Goal: Check status: Check status

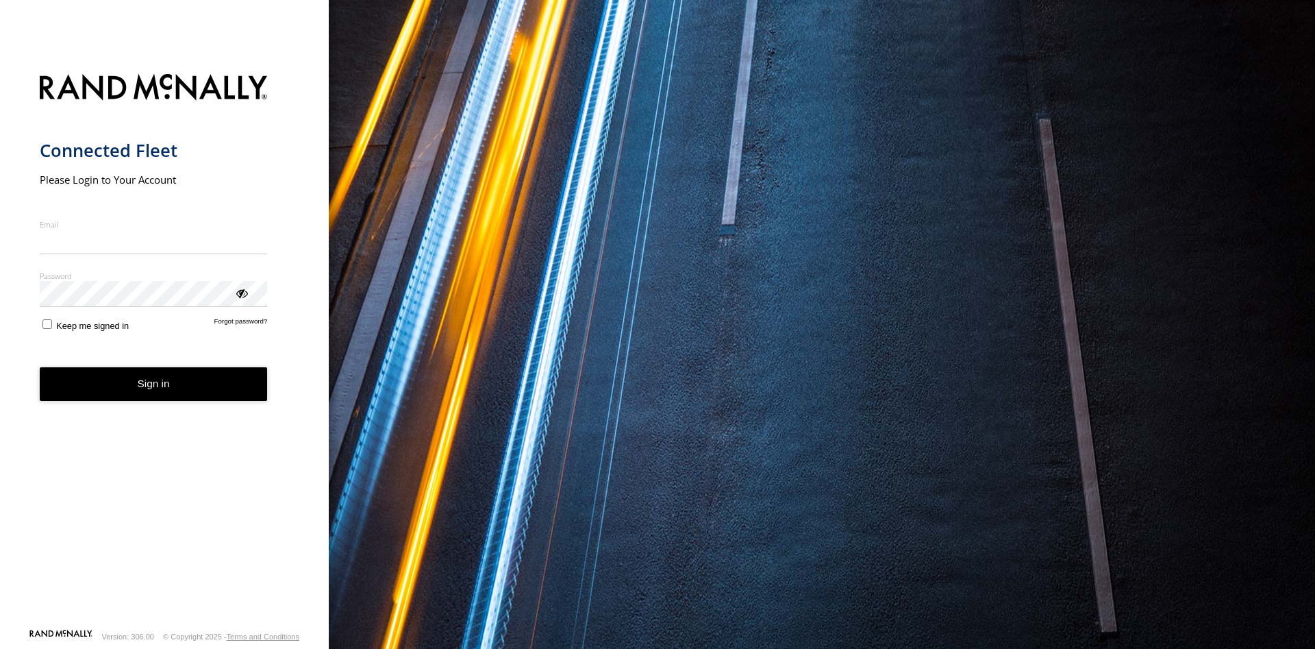
click at [84, 242] on input "Email" at bounding box center [154, 241] width 228 height 25
type input "**********"
click at [187, 383] on button "Sign in" at bounding box center [154, 384] width 228 height 34
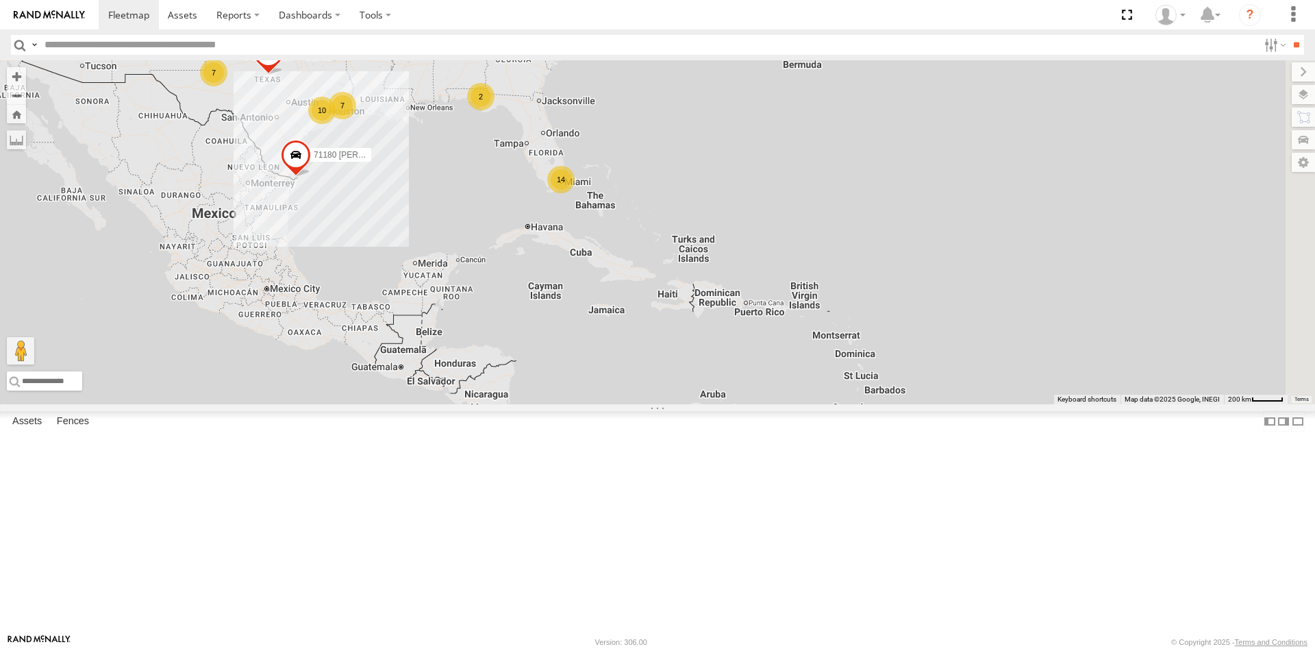
drag, startPoint x: 990, startPoint y: 430, endPoint x: 642, endPoint y: 236, distance: 397.6
click at [644, 238] on div "Returned to Barco Returned to Barco [PERSON_NAME] 14 7 Wrecked 7 2 71180 [PERSO…" at bounding box center [657, 232] width 1315 height 344
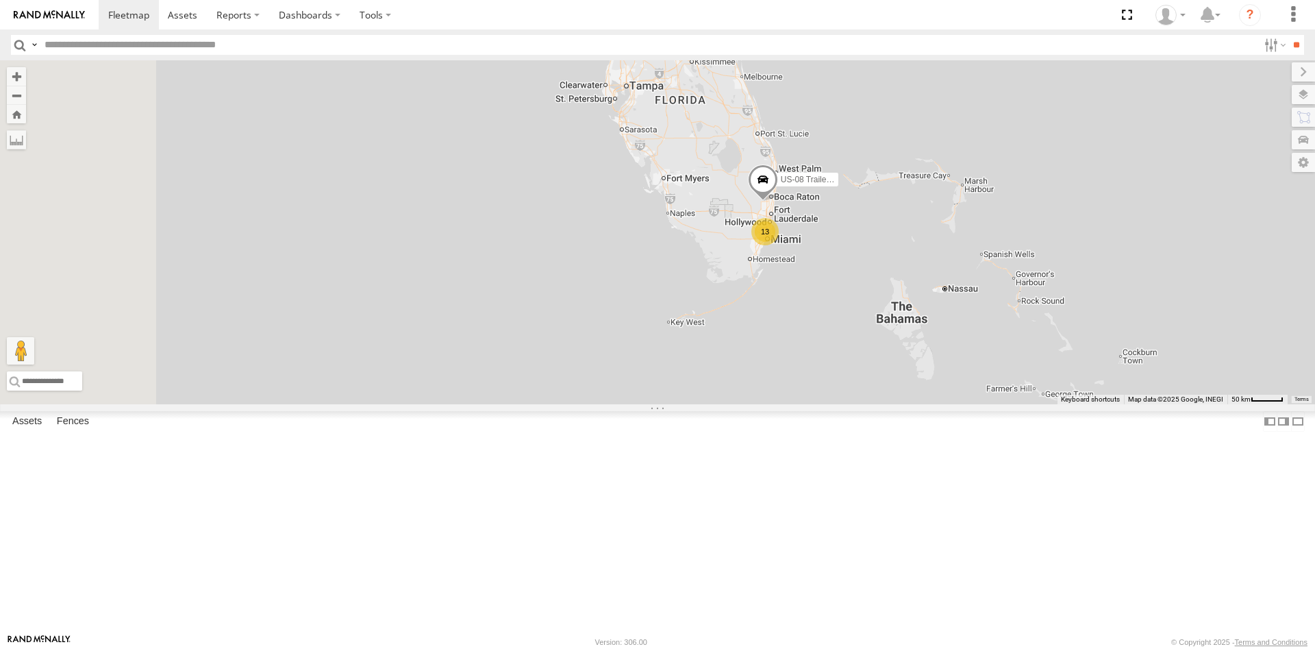
drag, startPoint x: 595, startPoint y: 300, endPoint x: 940, endPoint y: 284, distance: 344.8
click at [778, 201] on span at bounding box center [763, 182] width 30 height 37
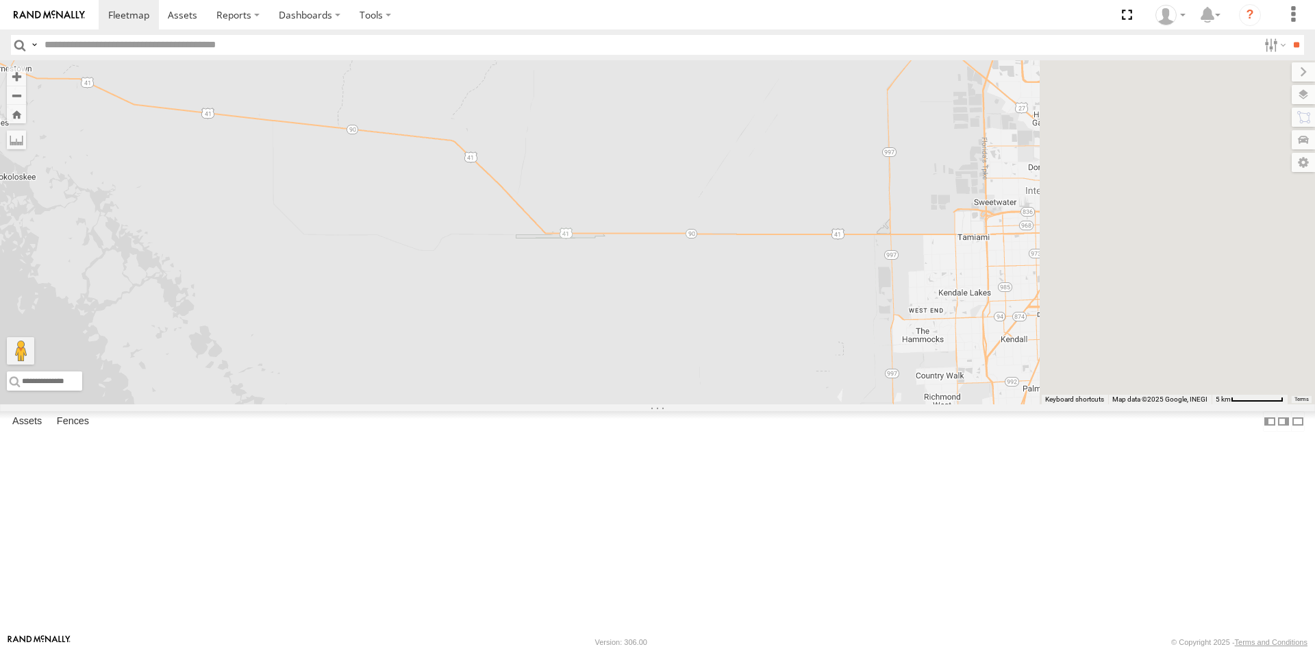
drag, startPoint x: 1014, startPoint y: 326, endPoint x: 393, endPoint y: 206, distance: 632.6
click at [393, 206] on div "Returned to Barco Returned to Barco [PERSON_NAME] Wrecked 71180 [PERSON_NAME] R…" at bounding box center [657, 232] width 1315 height 344
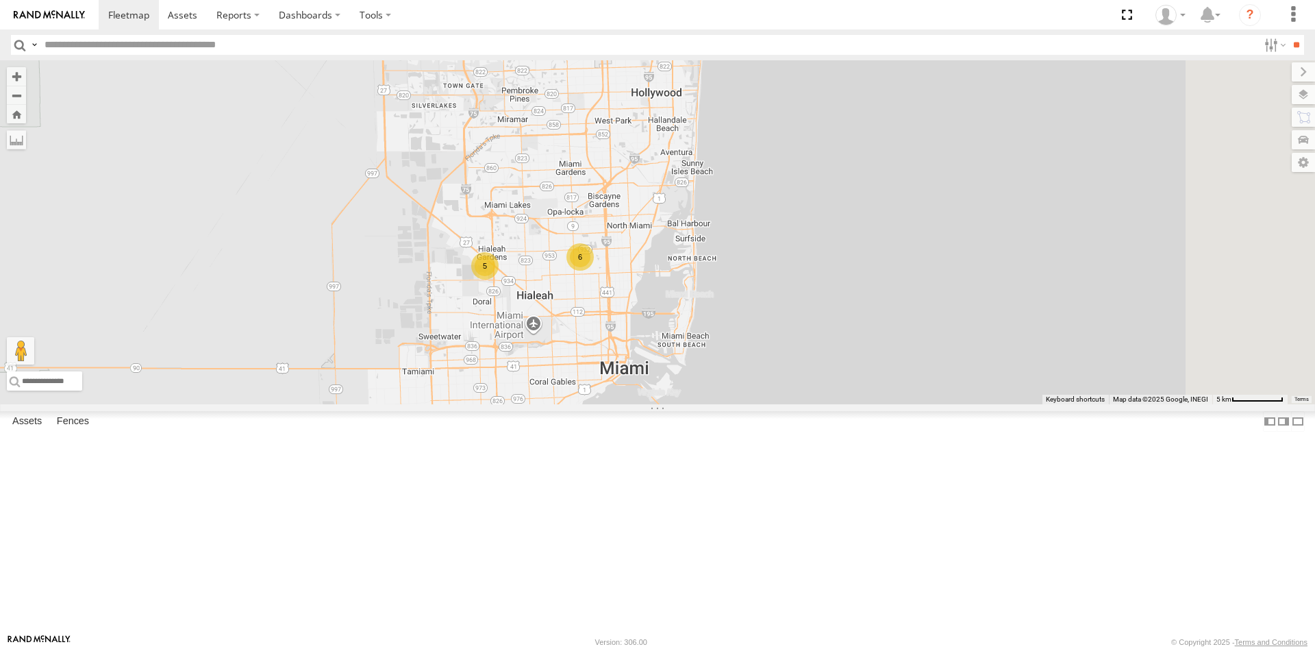
drag, startPoint x: 606, startPoint y: 266, endPoint x: 620, endPoint y: 520, distance: 255.1
click at [620, 404] on div "Returned to Barco Returned to Barco [PERSON_NAME] Wrecked 71180 [PERSON_NAME] R…" at bounding box center [657, 232] width 1315 height 344
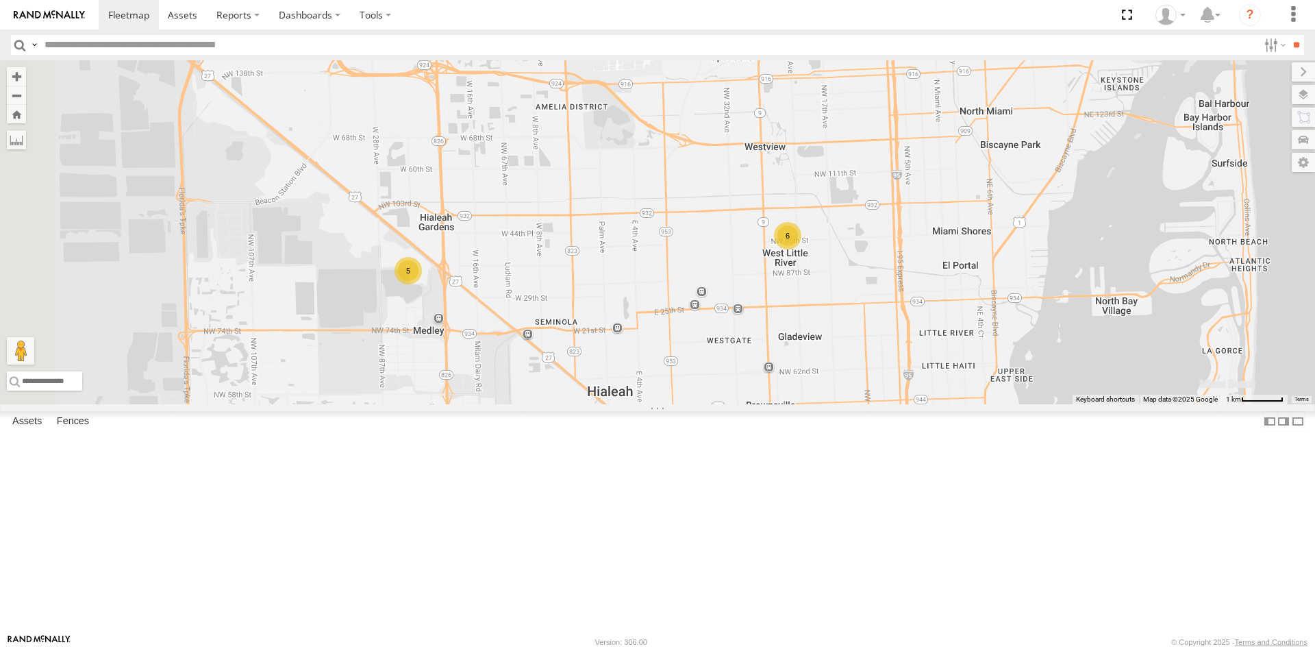
drag, startPoint x: 523, startPoint y: 425, endPoint x: 679, endPoint y: 449, distance: 158.8
click at [679, 404] on div "Returned to Barco Returned to Barco [PERSON_NAME] Wrecked 71180 [PERSON_NAME] R…" at bounding box center [657, 232] width 1315 height 344
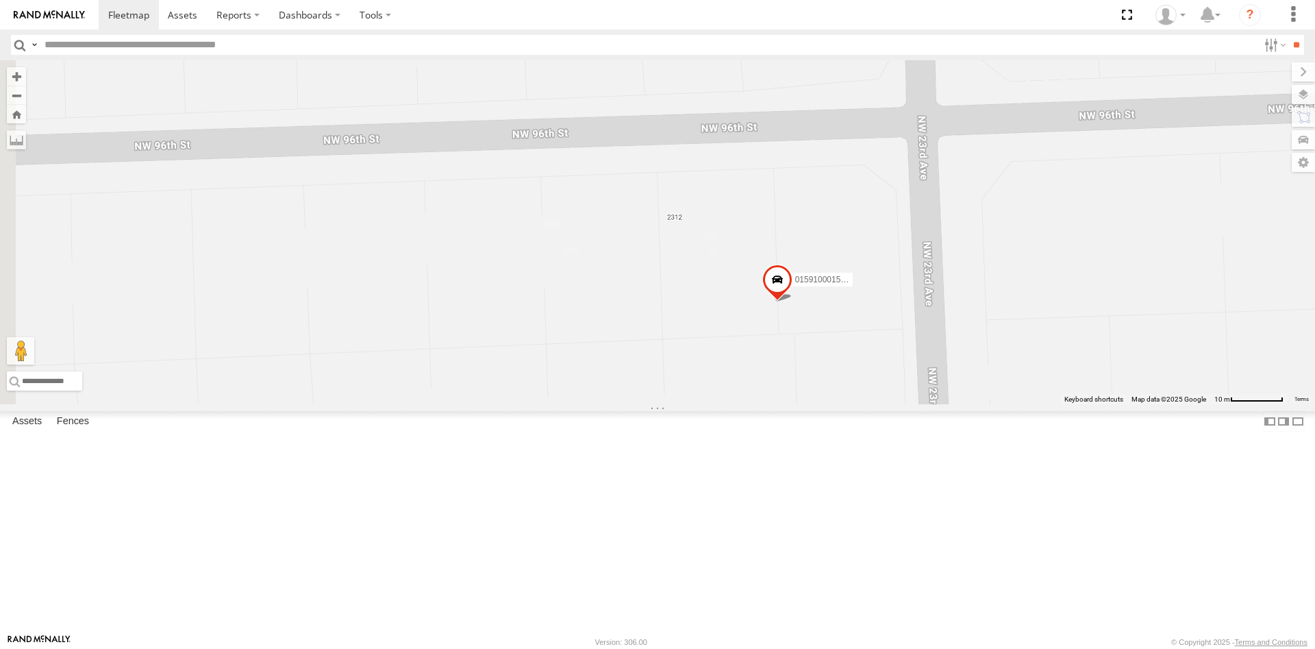
drag, startPoint x: 626, startPoint y: 464, endPoint x: 948, endPoint y: 416, distance: 325.3
click at [948, 404] on div "Returned to Barco Returned to Barco [PERSON_NAME] Wrecked 71180 [PERSON_NAME] R…" at bounding box center [657, 232] width 1315 height 344
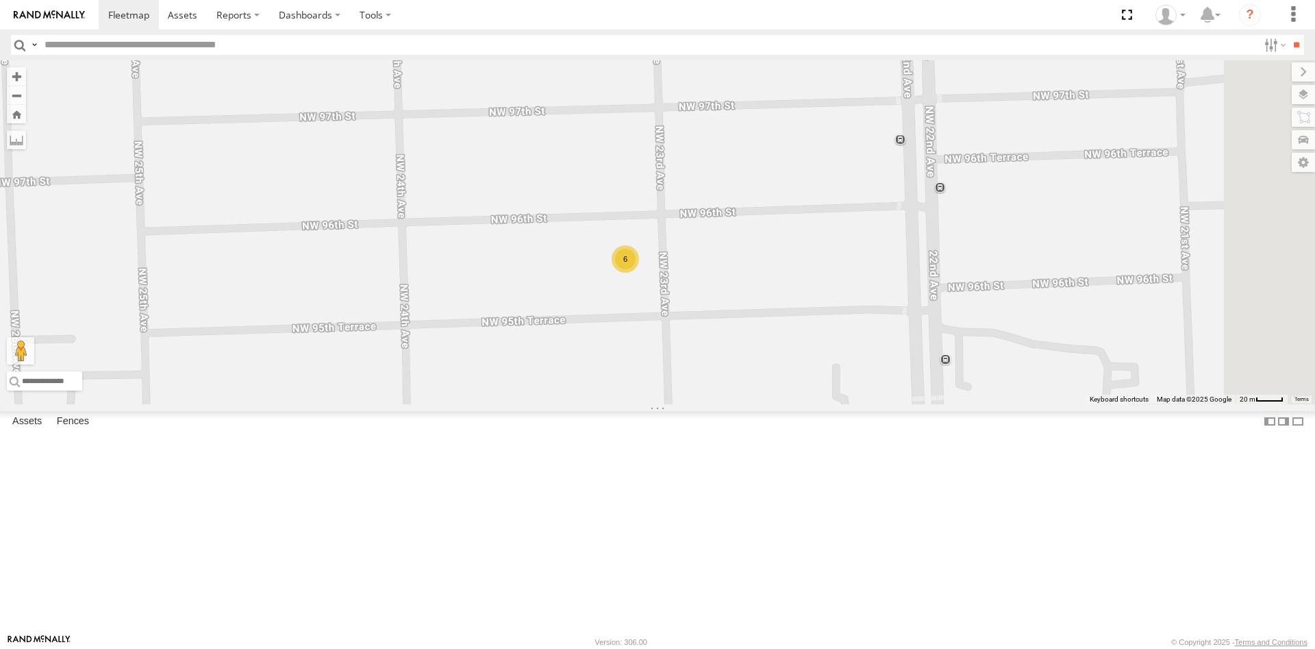
drag, startPoint x: 560, startPoint y: 414, endPoint x: 790, endPoint y: 367, distance: 234.1
click at [786, 370] on div "Returned to Barco Returned to Barco [PERSON_NAME] Wrecked 71180 [PERSON_NAME] R…" at bounding box center [657, 232] width 1315 height 344
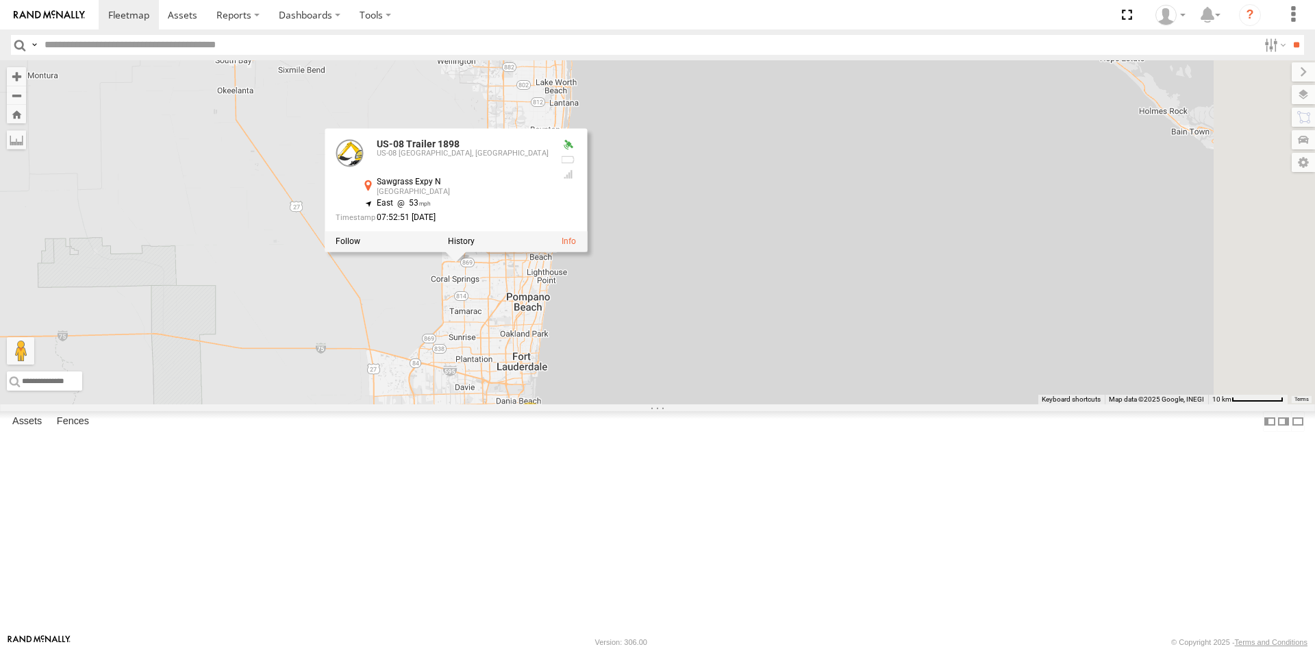
drag, startPoint x: 685, startPoint y: 249, endPoint x: 638, endPoint y: 442, distance: 199.5
click at [638, 404] on div "Returned to Barco Returned to [PERSON_NAME] Wrecked 71180 [PERSON_NAME] Returne…" at bounding box center [657, 232] width 1315 height 344
click at [863, 361] on div "Returned to Barco Returned to [PERSON_NAME] Wrecked 71180 [PERSON_NAME] Returne…" at bounding box center [657, 232] width 1315 height 344
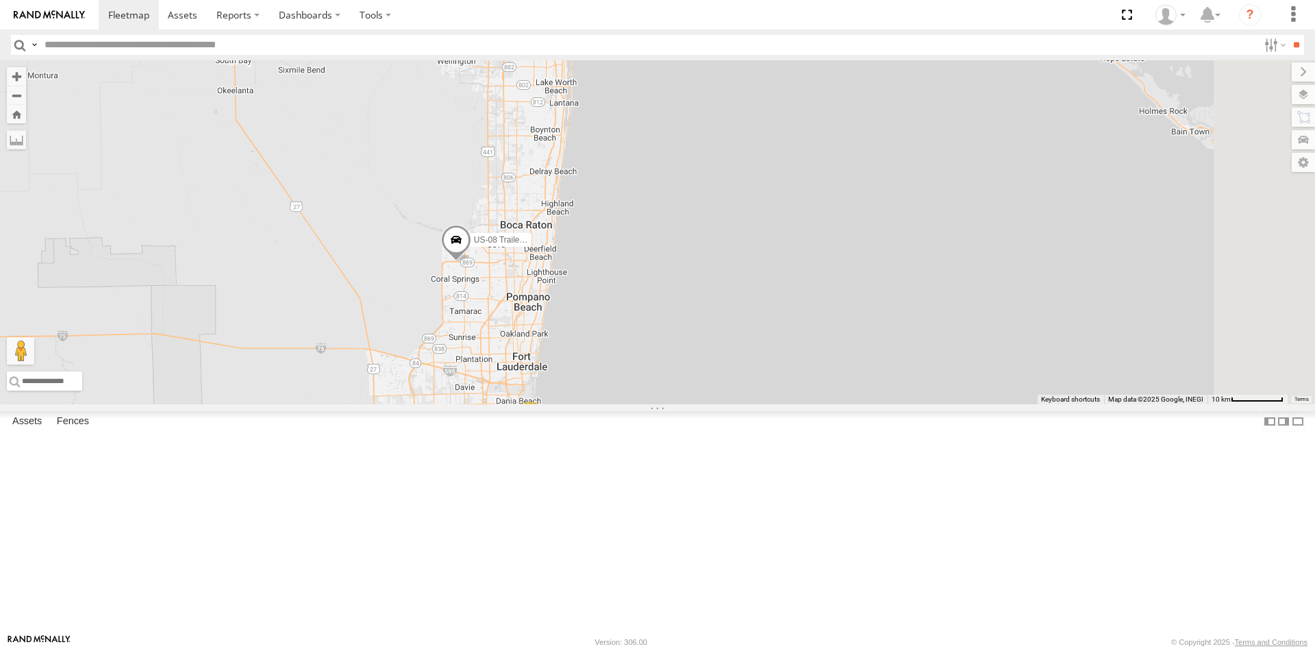
click at [471, 262] on span at bounding box center [456, 243] width 30 height 37
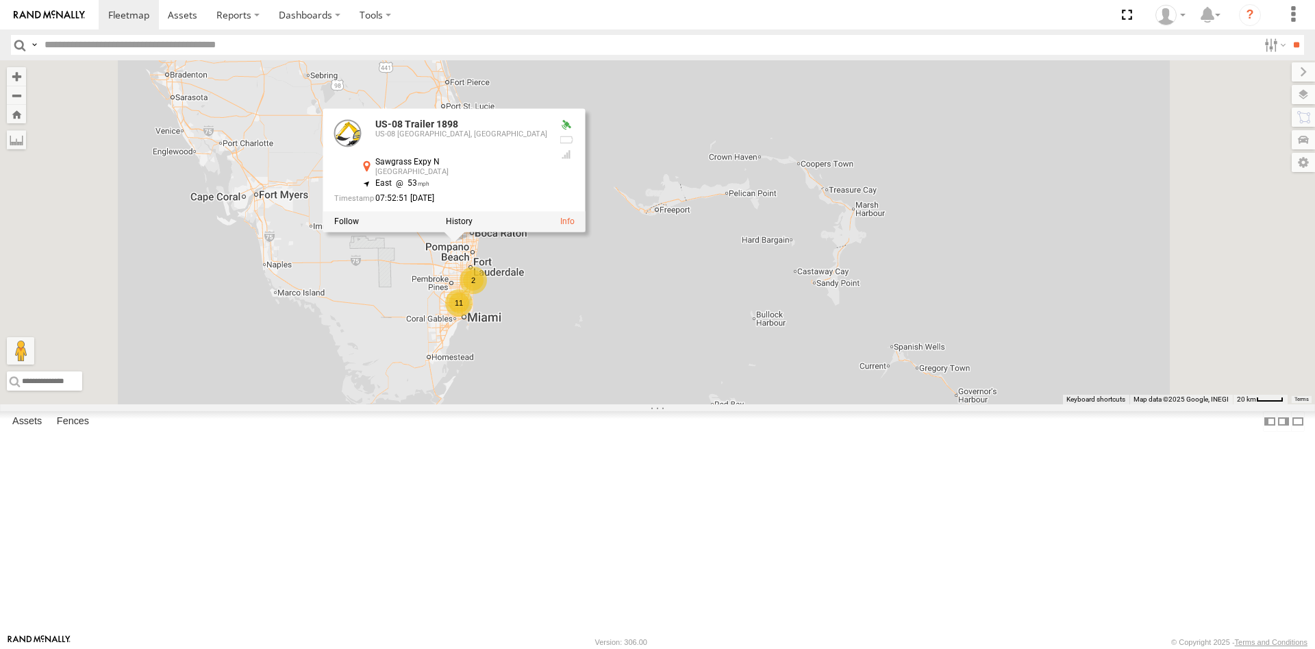
click at [920, 205] on div "Returned to Barco Returned to Barco [PERSON_NAME] Wrecked 71180 [PERSON_NAME] R…" at bounding box center [657, 232] width 1315 height 344
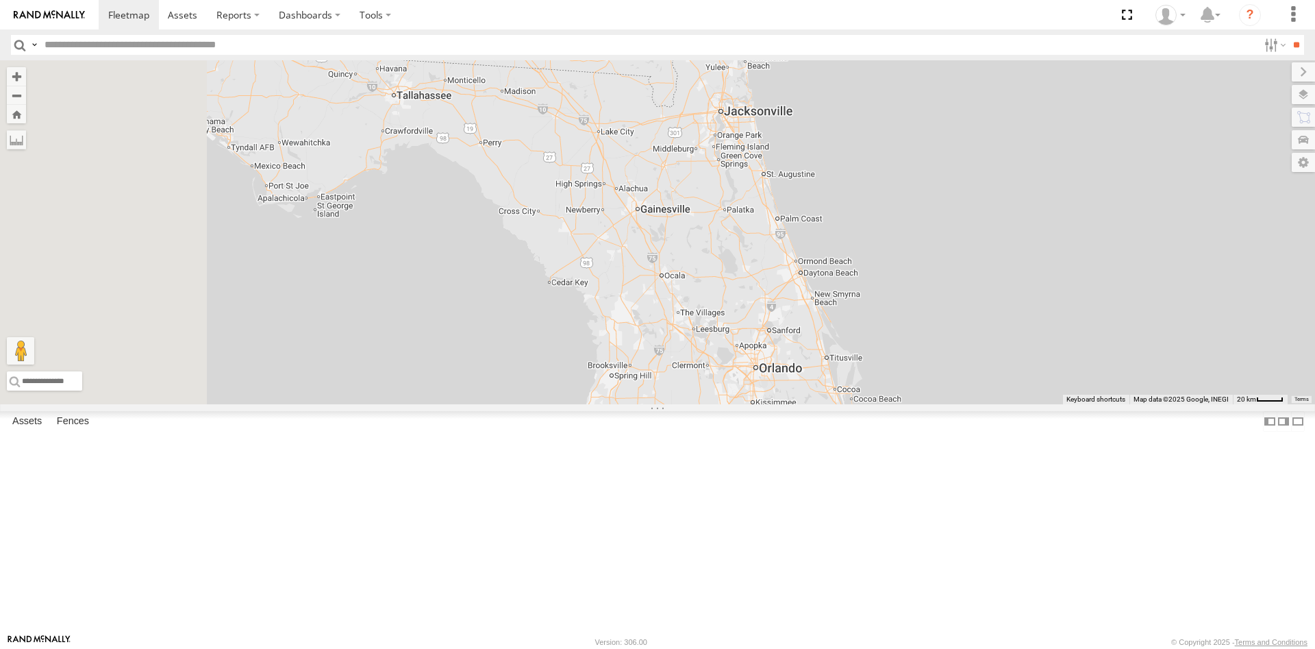
drag, startPoint x: 548, startPoint y: 237, endPoint x: 1015, endPoint y: 681, distance: 644.3
click at [1015, 404] on div "Returned to Barco Returned to Barco [PERSON_NAME] Wrecked 71180 [PERSON_NAME] R…" at bounding box center [657, 232] width 1315 height 344
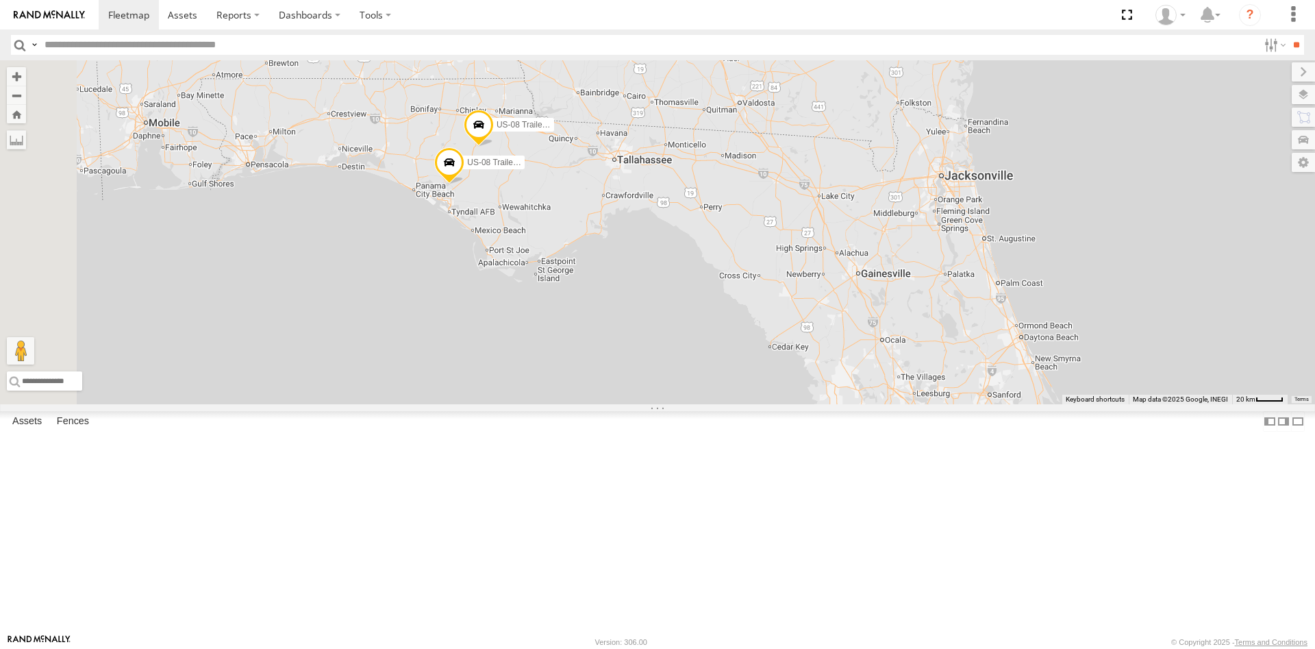
drag, startPoint x: 518, startPoint y: 273, endPoint x: 719, endPoint y: 340, distance: 212.2
click at [719, 340] on div "Returned to Barco Returned to [PERSON_NAME] Wrecked 71180 [PERSON_NAME] Returne…" at bounding box center [657, 232] width 1315 height 344
click at [494, 147] on span at bounding box center [479, 128] width 30 height 37
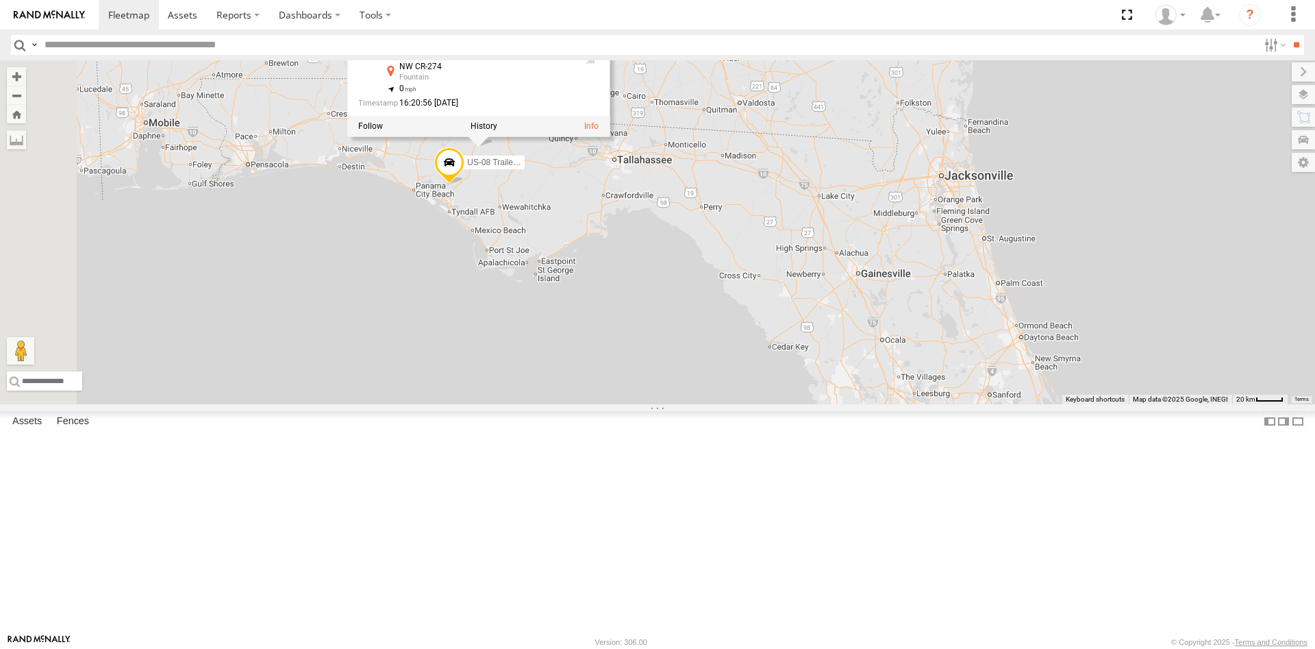
click at [464, 184] on span at bounding box center [449, 165] width 30 height 37
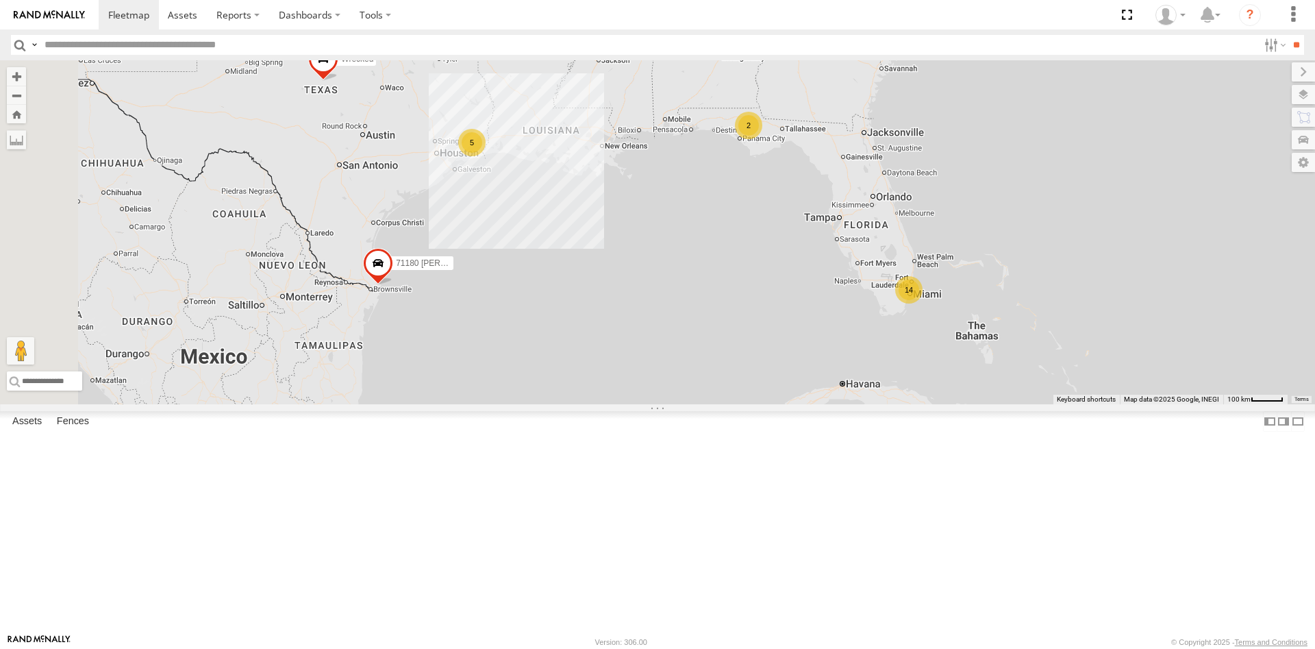
drag, startPoint x: 847, startPoint y: 436, endPoint x: 1142, endPoint y: 402, distance: 296.4
click at [1142, 402] on div "Returned to Barco Returned to Barco [PERSON_NAME] Wrecked 71180 [PERSON_NAME] R…" at bounding box center [657, 232] width 1315 height 344
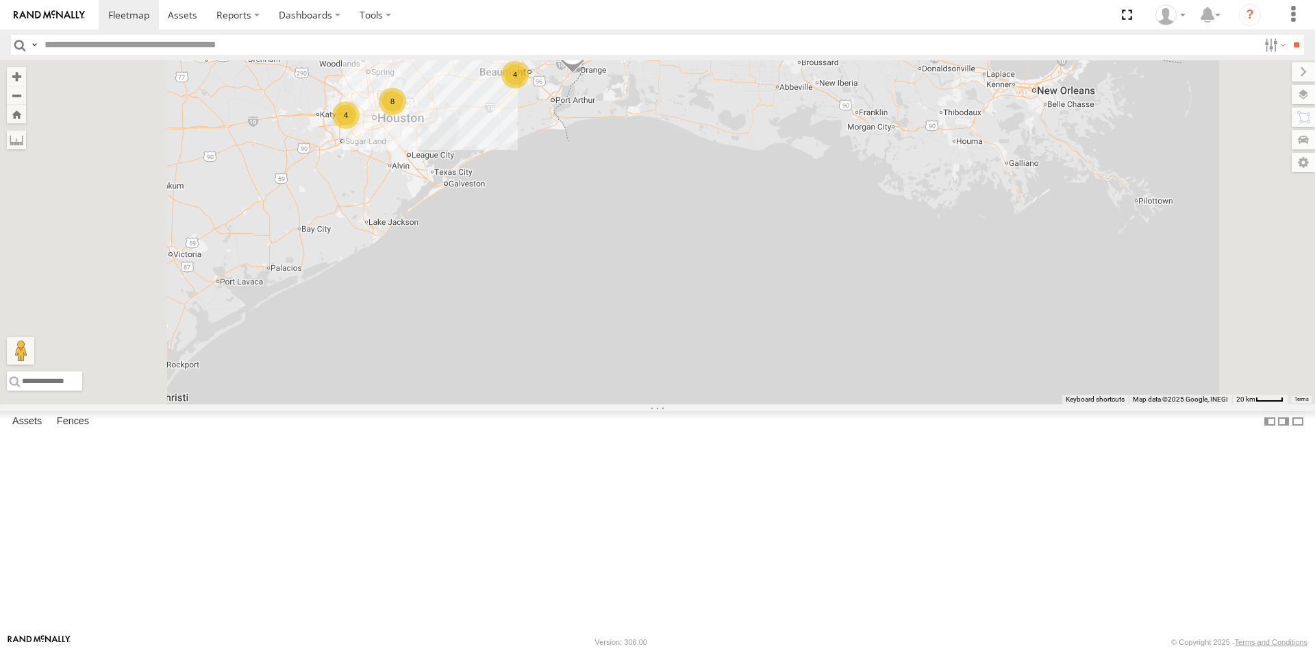
click at [529, 88] on div "4" at bounding box center [514, 74] width 27 height 27
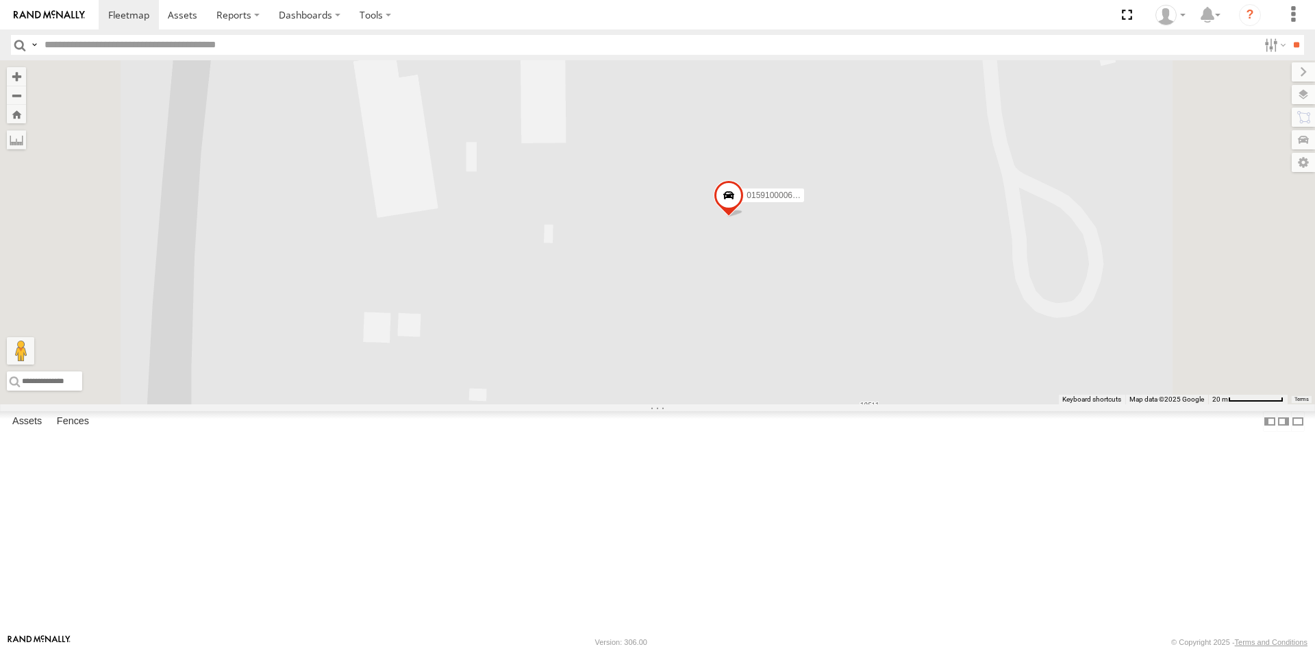
click at [600, 16] on div "2" at bounding box center [586, 1] width 27 height 27
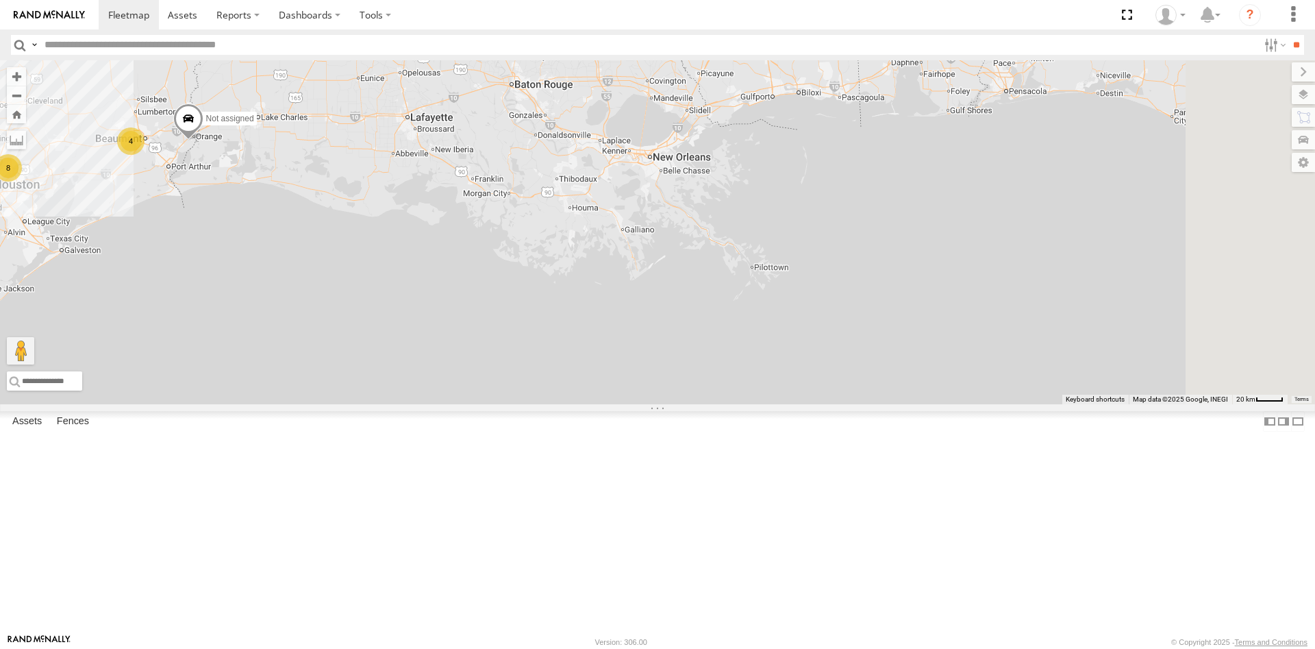
drag, startPoint x: 985, startPoint y: 357, endPoint x: 464, endPoint y: 271, distance: 527.5
click at [473, 277] on div "Returned to Barco Returned to Barco [PERSON_NAME] Wrecked 71180 [PERSON_NAME] R…" at bounding box center [657, 232] width 1315 height 344
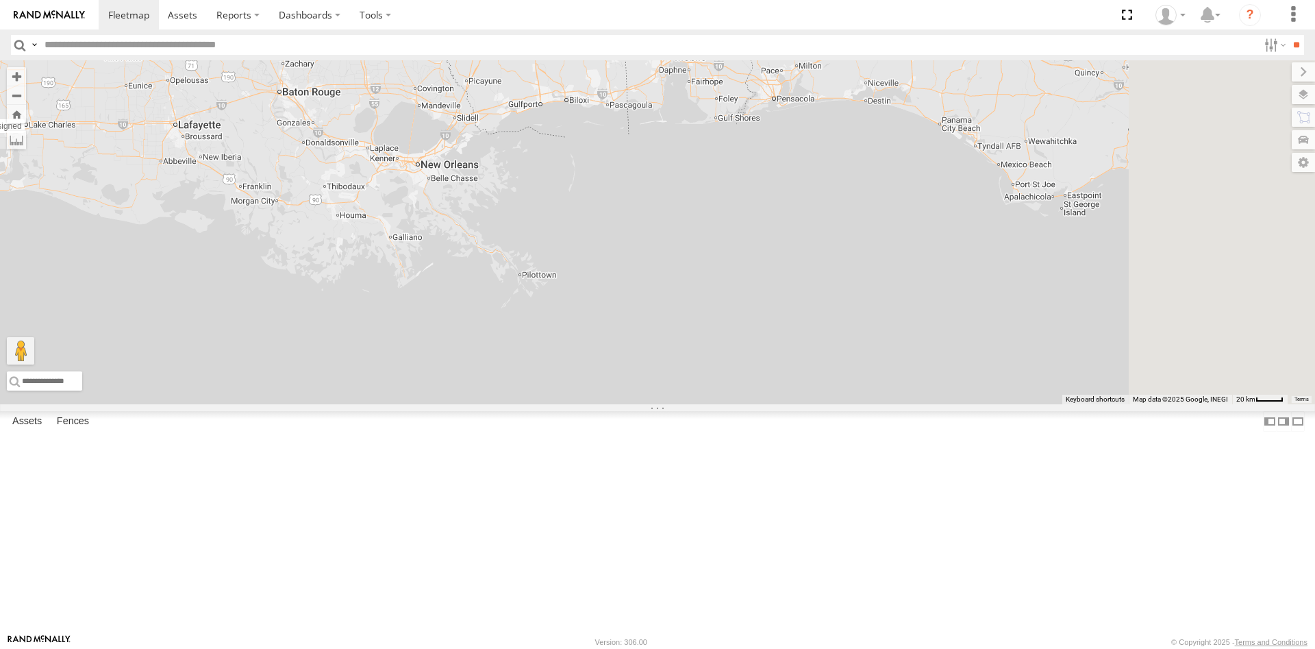
drag, startPoint x: 962, startPoint y: 280, endPoint x: 516, endPoint y: 279, distance: 445.8
click at [558, 290] on div "Returned to Barco Returned to Barco [PERSON_NAME] Wrecked 71180 [PERSON_NAME] R…" at bounding box center [657, 232] width 1315 height 344
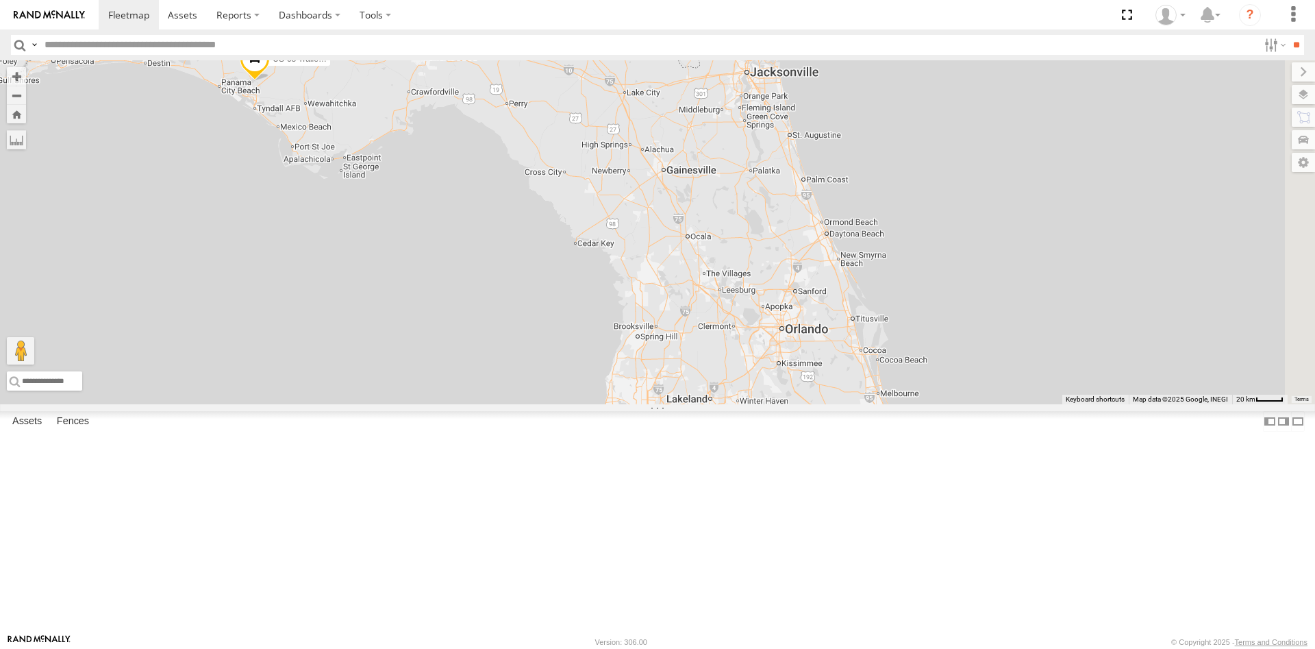
drag, startPoint x: 933, startPoint y: 396, endPoint x: 857, endPoint y: 210, distance: 200.3
click at [876, 245] on div "Returned to Barco Returned to [PERSON_NAME] Wrecked 71180 [PERSON_NAME] Returne…" at bounding box center [657, 232] width 1315 height 344
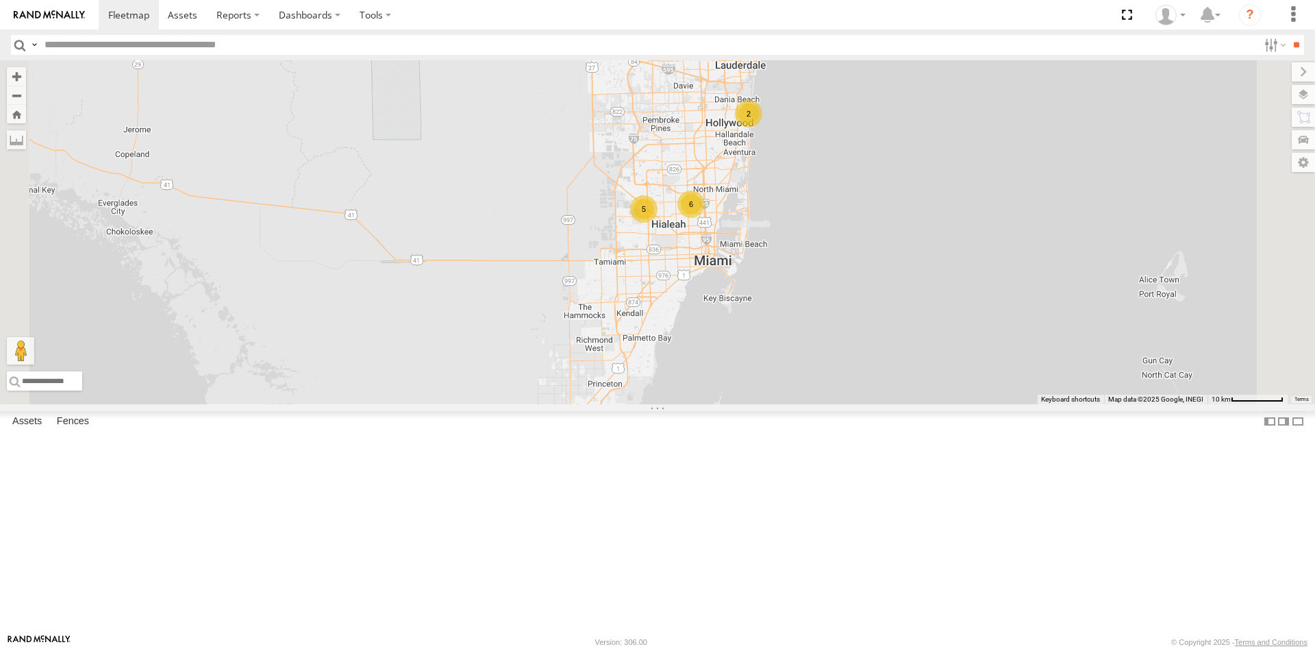
drag, startPoint x: 941, startPoint y: 468, endPoint x: 1062, endPoint y: 171, distance: 320.7
click at [1062, 171] on div "Returned to Barco Returned to Barco [PERSON_NAME] Wrecked 71180 [PERSON_NAME] R…" at bounding box center [657, 232] width 1315 height 344
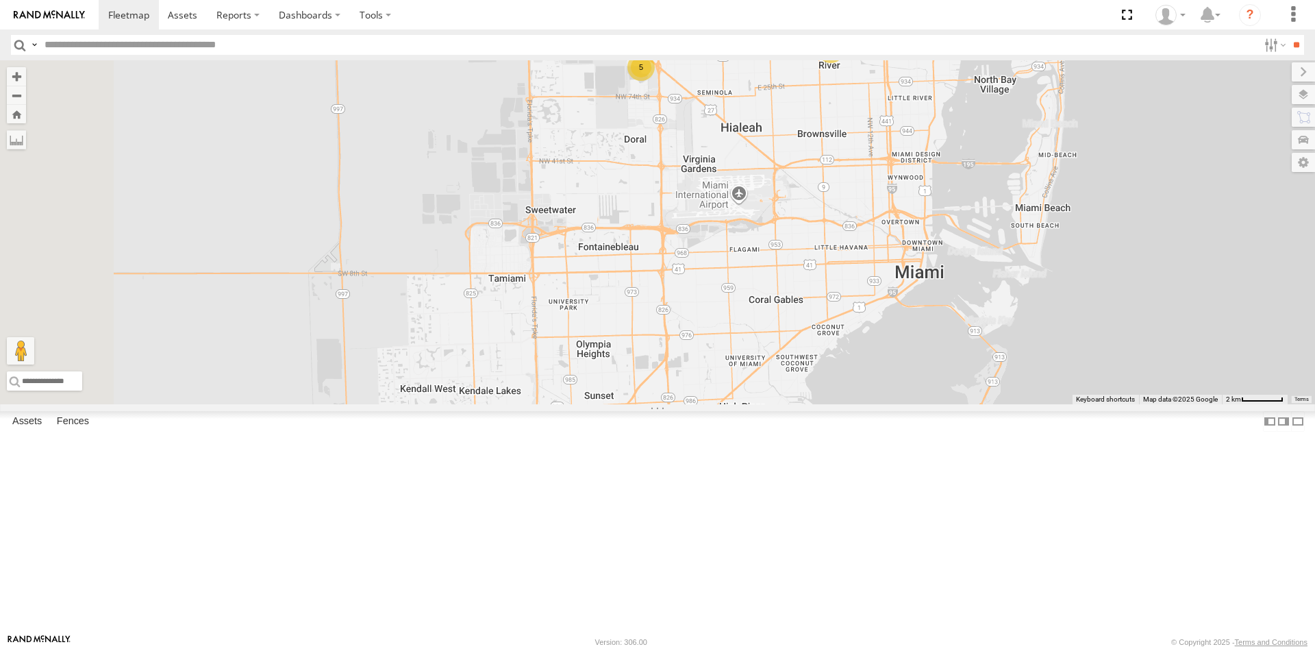
drag, startPoint x: 651, startPoint y: 268, endPoint x: 925, endPoint y: 353, distance: 287.5
click at [925, 353] on div "Returned to Barco Returned to [PERSON_NAME] Wrecked 71180 [PERSON_NAME] Returne…" at bounding box center [657, 232] width 1315 height 344
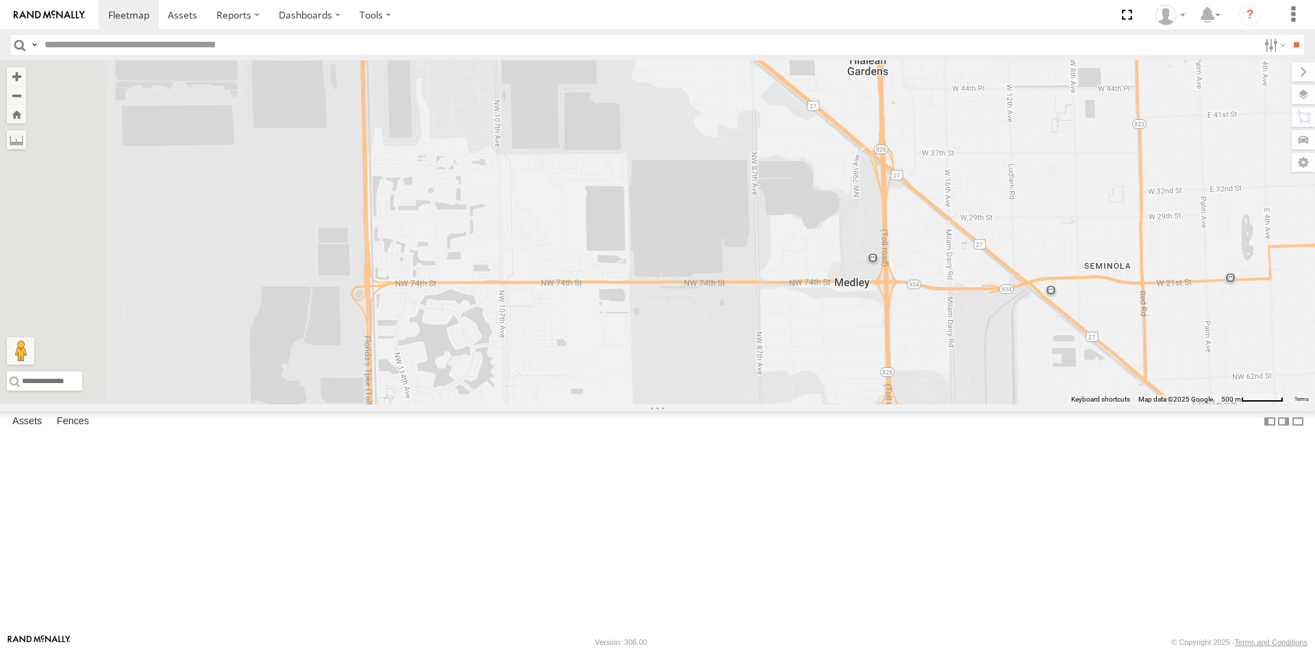
drag, startPoint x: 772, startPoint y: 199, endPoint x: 1143, endPoint y: 486, distance: 468.2
click at [1143, 404] on div "Returned to Barco Returned to [PERSON_NAME] Wrecked 71180 [PERSON_NAME] Returne…" at bounding box center [657, 232] width 1315 height 344
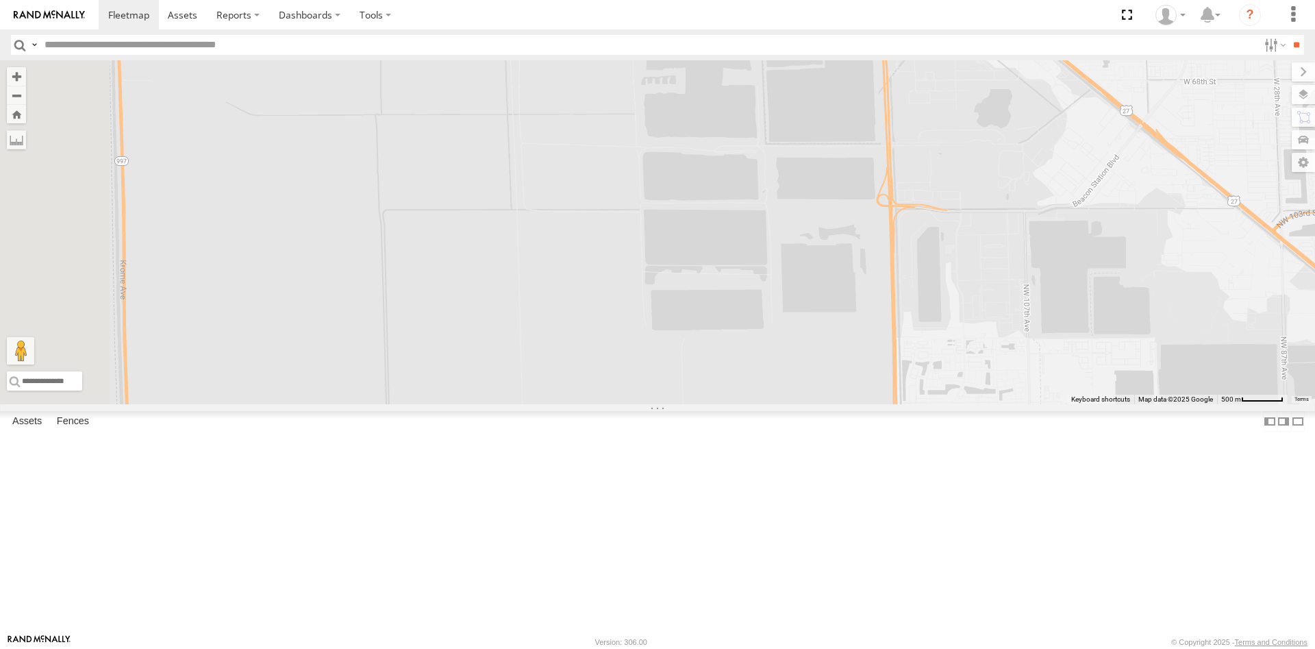
drag, startPoint x: 603, startPoint y: 257, endPoint x: 1118, endPoint y: 431, distance: 544.2
click at [1133, 404] on div "Returned to Barco Returned to [PERSON_NAME] Wrecked 71180 [PERSON_NAME] Returne…" at bounding box center [657, 232] width 1315 height 344
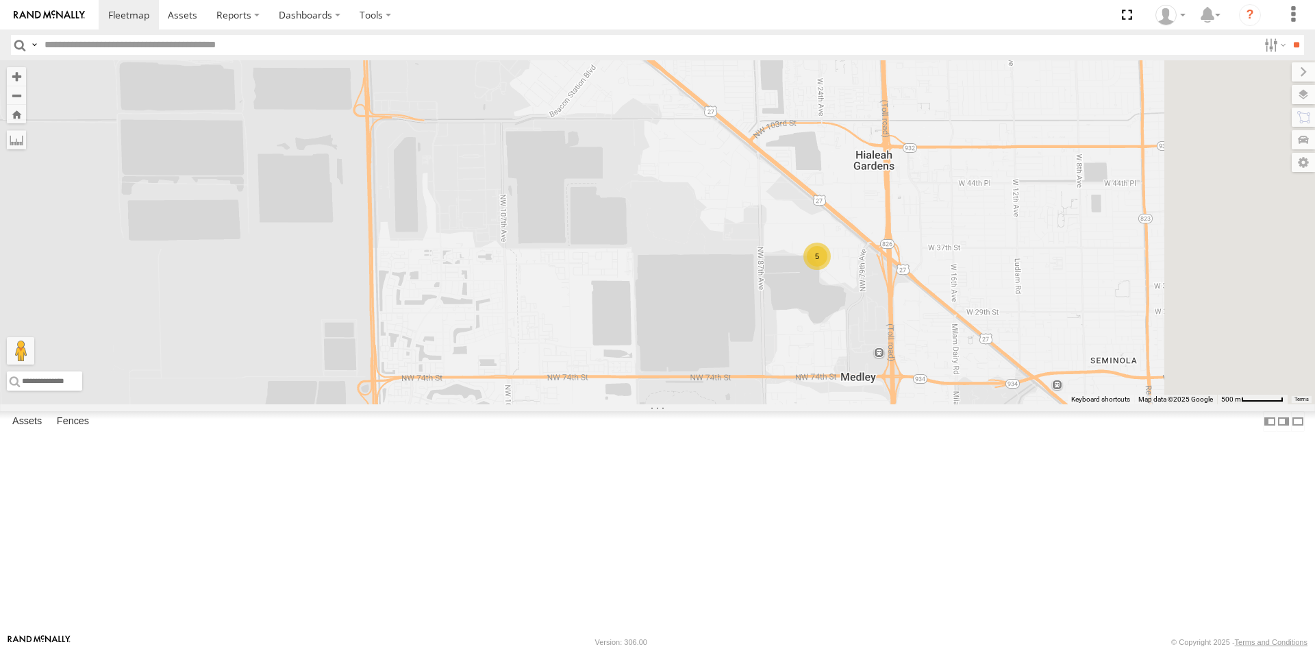
drag, startPoint x: 907, startPoint y: 410, endPoint x: 652, endPoint y: 336, distance: 265.3
click at [652, 336] on div "Returned to Barco Returned to [PERSON_NAME] Wrecked 71180 [PERSON_NAME] Returne…" at bounding box center [657, 232] width 1315 height 344
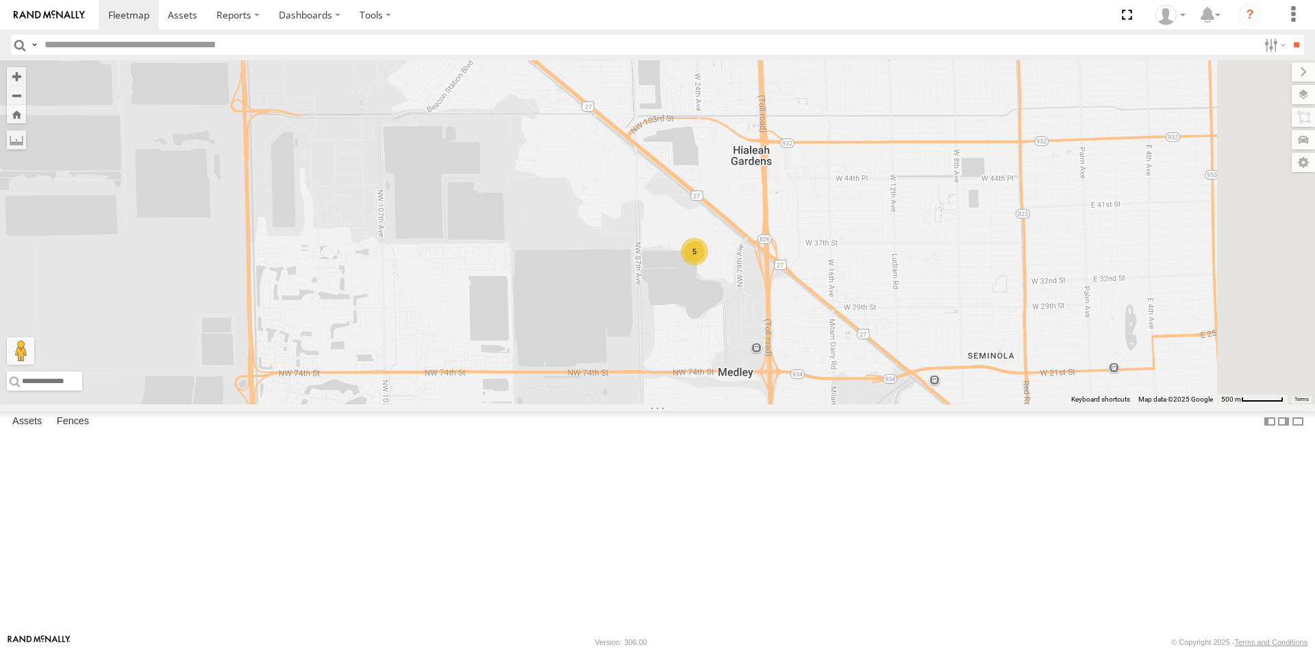
drag, startPoint x: 701, startPoint y: 312, endPoint x: 624, endPoint y: 306, distance: 77.6
click at [624, 306] on div "Returned to Barco Returned to [PERSON_NAME] Wrecked 71180 [PERSON_NAME] Returne…" at bounding box center [657, 232] width 1315 height 344
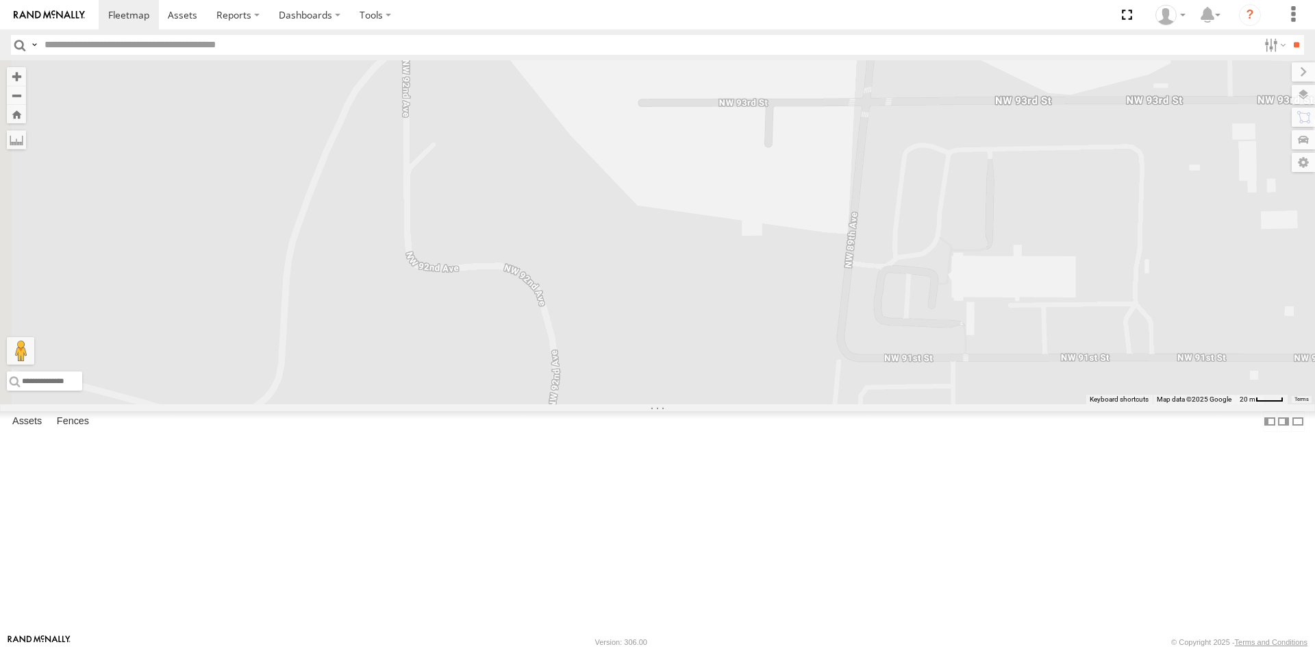
drag, startPoint x: 873, startPoint y: 501, endPoint x: 1206, endPoint y: 460, distance: 335.4
click at [1212, 404] on div "Returned to Barco Returned to [PERSON_NAME] Wrecked 71180 [PERSON_NAME] Returne…" at bounding box center [657, 232] width 1315 height 344
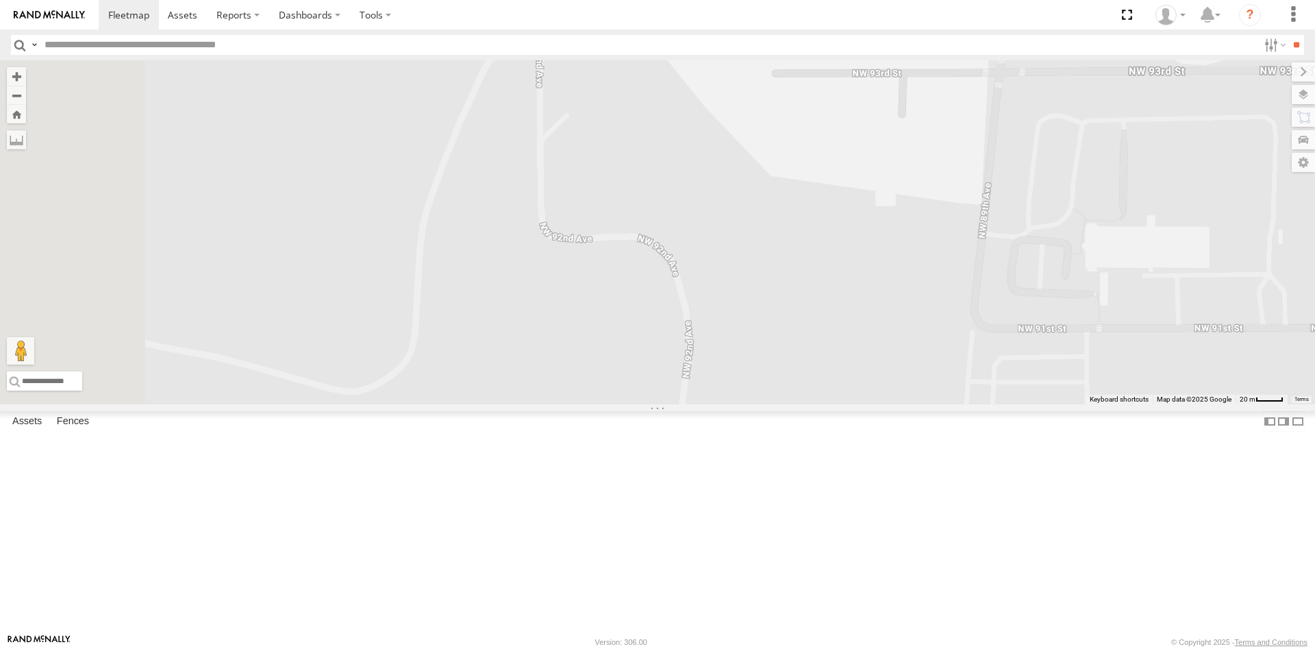
drag, startPoint x: 558, startPoint y: 408, endPoint x: 862, endPoint y: 390, distance: 304.6
click at [830, 404] on div "Returned to Barco Returned to [PERSON_NAME] Wrecked 71180 [PERSON_NAME] Returne…" at bounding box center [657, 232] width 1315 height 344
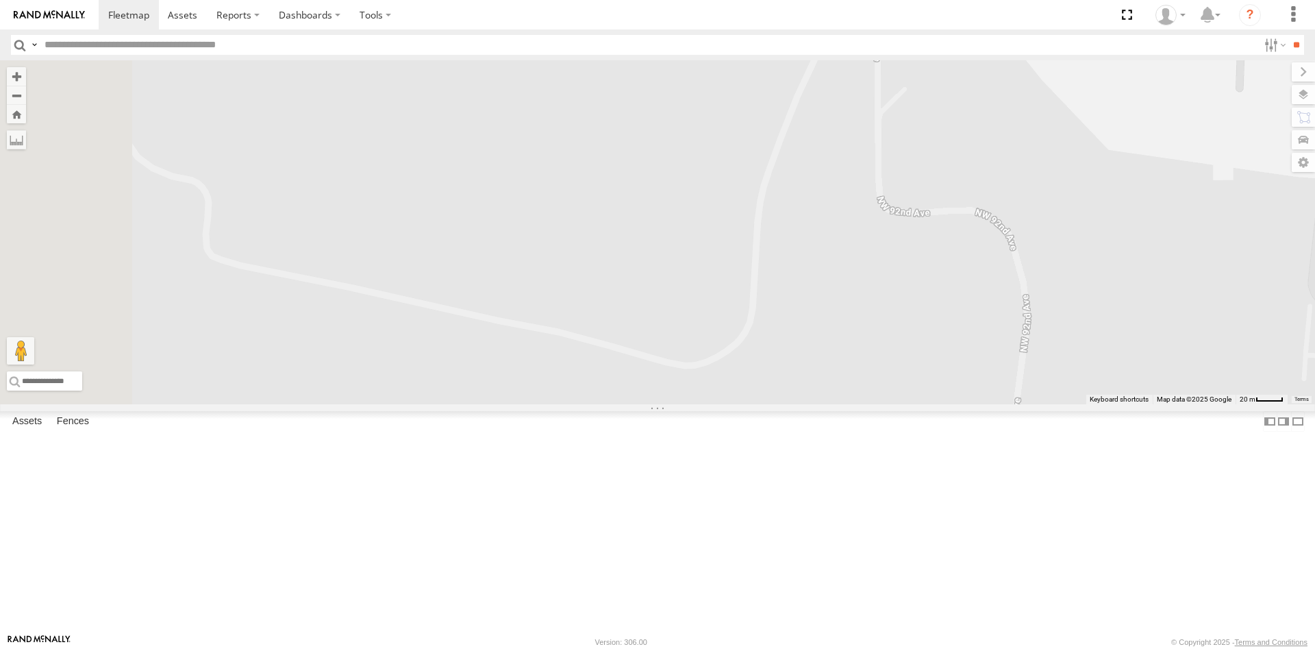
drag, startPoint x: 618, startPoint y: 461, endPoint x: 925, endPoint y: 375, distance: 318.7
click at [892, 390] on div "Returned to Barco Returned to [PERSON_NAME] Wrecked 71180 [PERSON_NAME] Returne…" at bounding box center [657, 232] width 1315 height 344
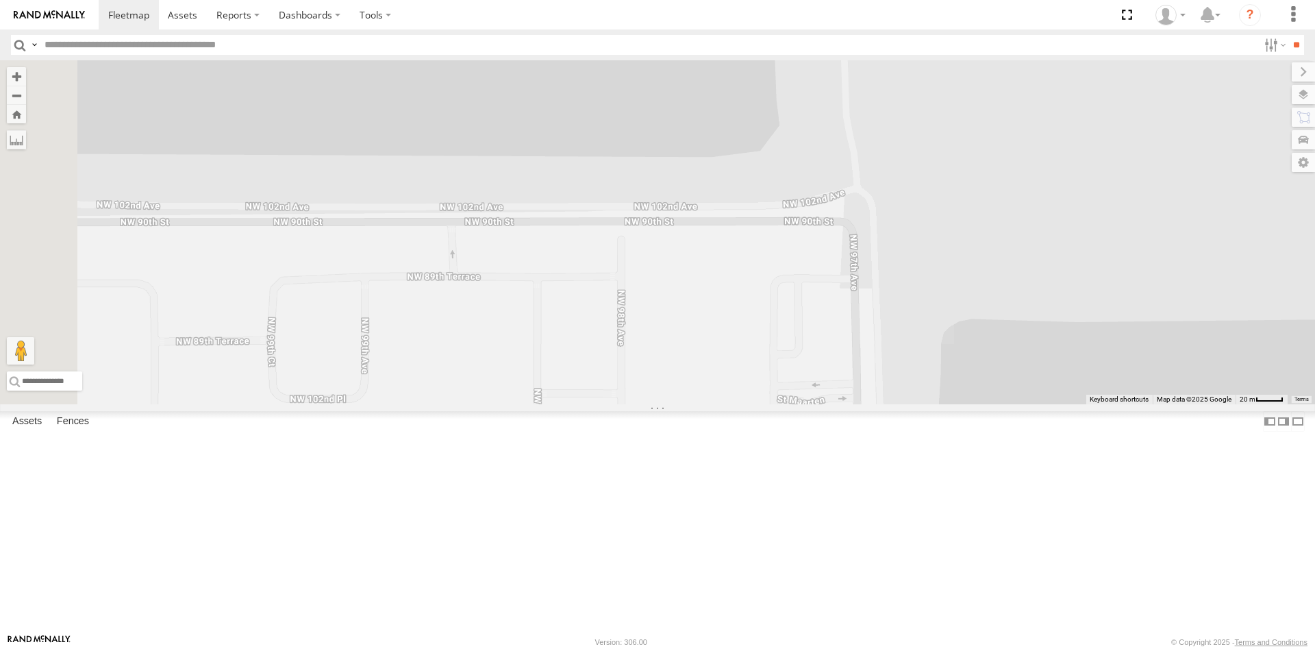
drag, startPoint x: 547, startPoint y: 468, endPoint x: 1155, endPoint y: 343, distance: 620.9
click at [1155, 343] on div "Returned to Barco Returned to [PERSON_NAME] Wrecked 71180 [PERSON_NAME] Returne…" at bounding box center [657, 232] width 1315 height 344
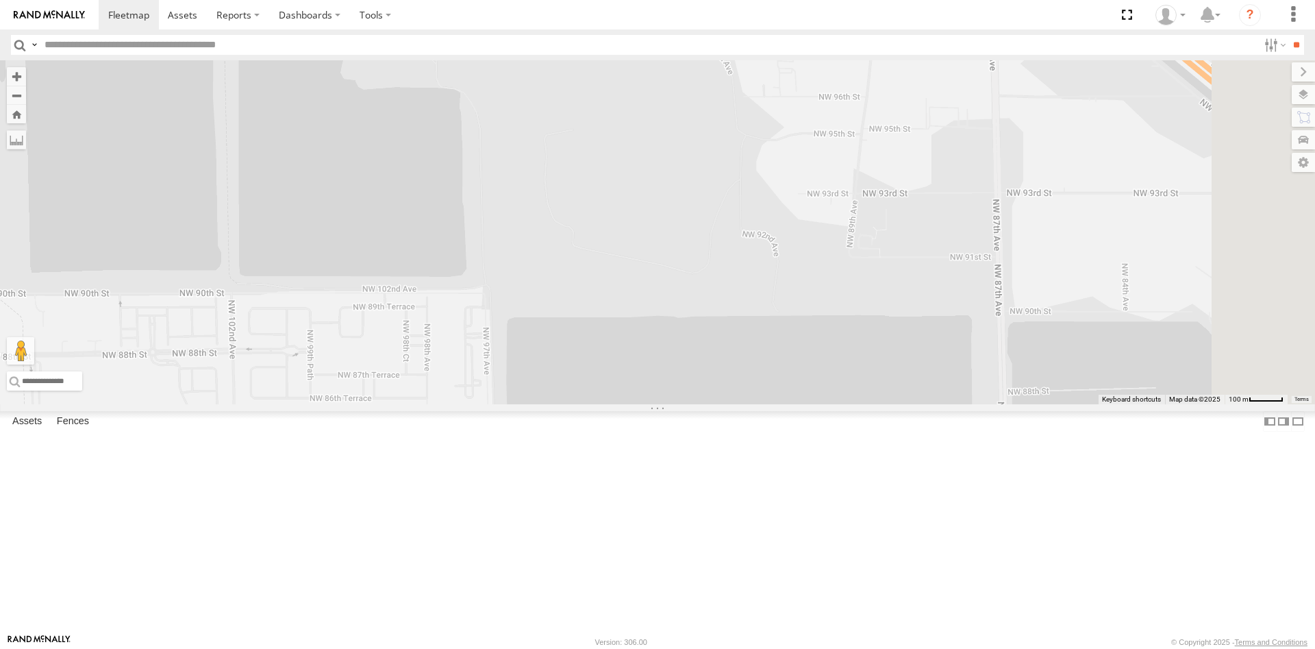
drag, startPoint x: 931, startPoint y: 314, endPoint x: 727, endPoint y: 318, distance: 204.1
click at [727, 318] on div "Returned to Barco Returned to [PERSON_NAME] Wrecked 71180 [PERSON_NAME] Returne…" at bounding box center [657, 232] width 1315 height 344
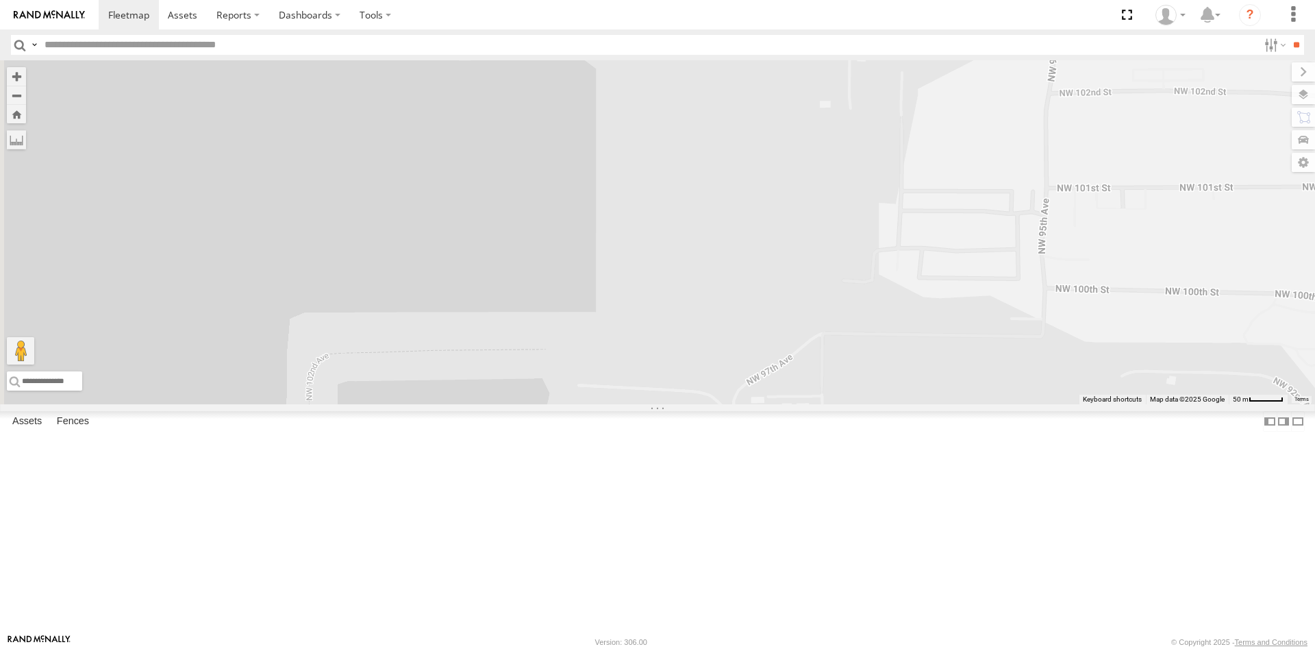
drag, startPoint x: 583, startPoint y: 242, endPoint x: 980, endPoint y: 662, distance: 577.5
click at [980, 404] on div "Returned to Barco Returned to [PERSON_NAME] Wrecked 71180 [PERSON_NAME] Returne…" at bounding box center [657, 232] width 1315 height 344
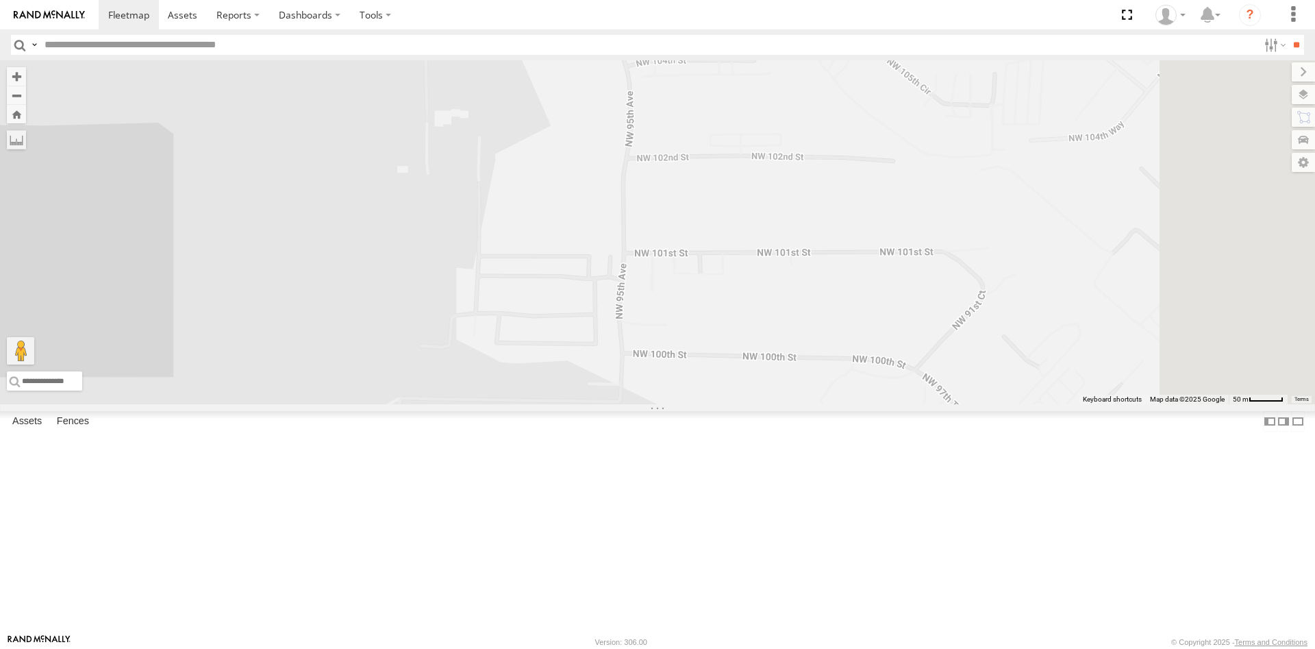
drag, startPoint x: 968, startPoint y: 394, endPoint x: 600, endPoint y: 467, distance: 375.5
click at [600, 404] on div "Returned to Barco Returned to [PERSON_NAME] Wrecked 71180 [PERSON_NAME] Returne…" at bounding box center [657, 232] width 1315 height 344
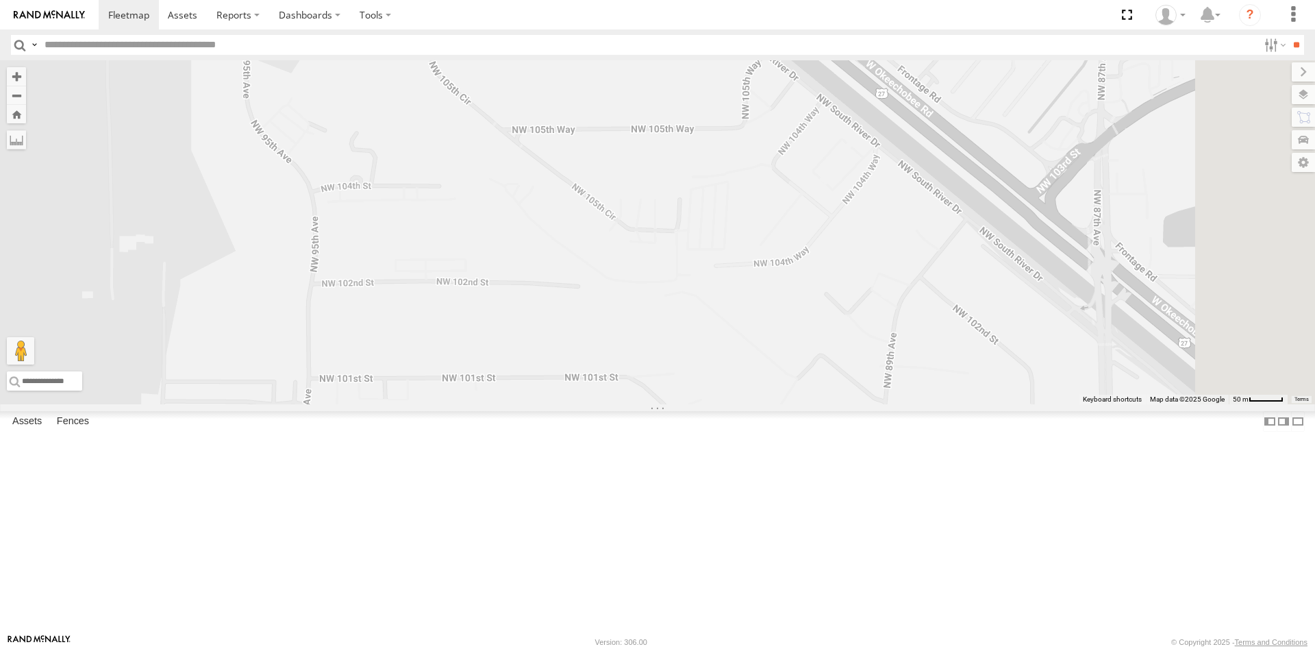
drag, startPoint x: 1205, startPoint y: 401, endPoint x: 887, endPoint y: 526, distance: 341.6
click at [887, 404] on div "Returned to Barco Returned to [PERSON_NAME] Wrecked 71180 [PERSON_NAME] Returne…" at bounding box center [657, 232] width 1315 height 344
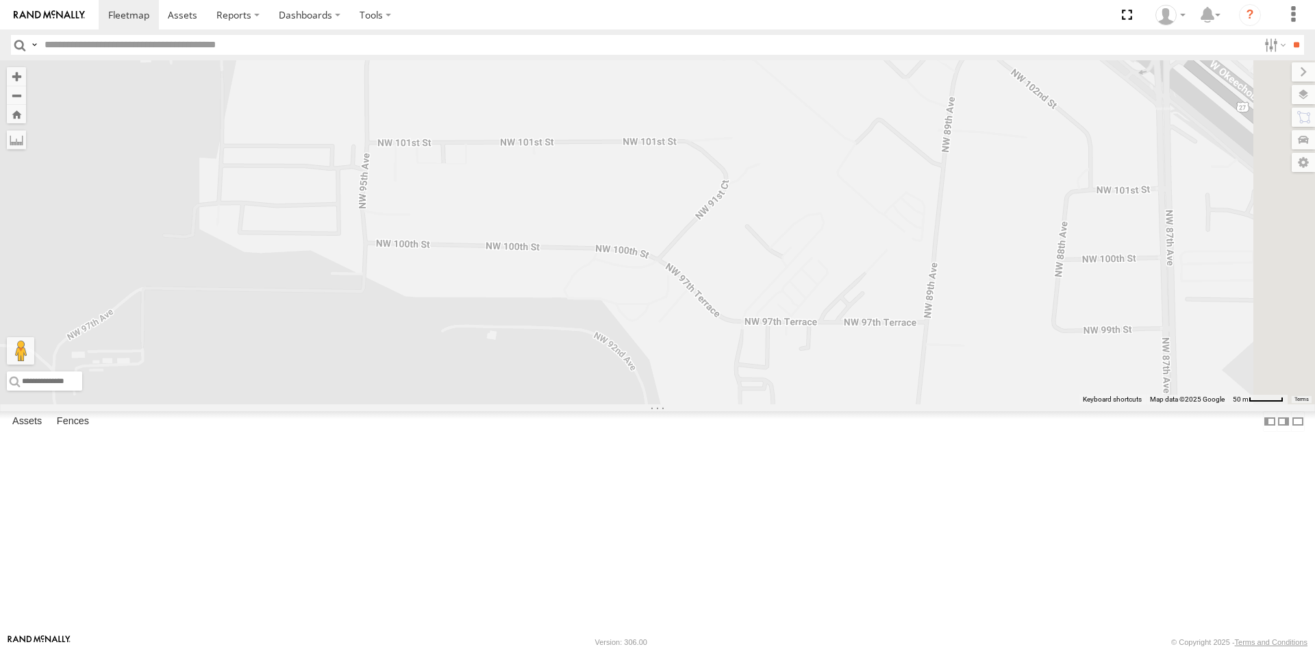
drag, startPoint x: 1006, startPoint y: 550, endPoint x: 1065, endPoint y: 312, distance: 245.5
click at [1065, 312] on div "Returned to Barco Returned to [PERSON_NAME] Wrecked 71180 [PERSON_NAME] Returne…" at bounding box center [657, 232] width 1315 height 344
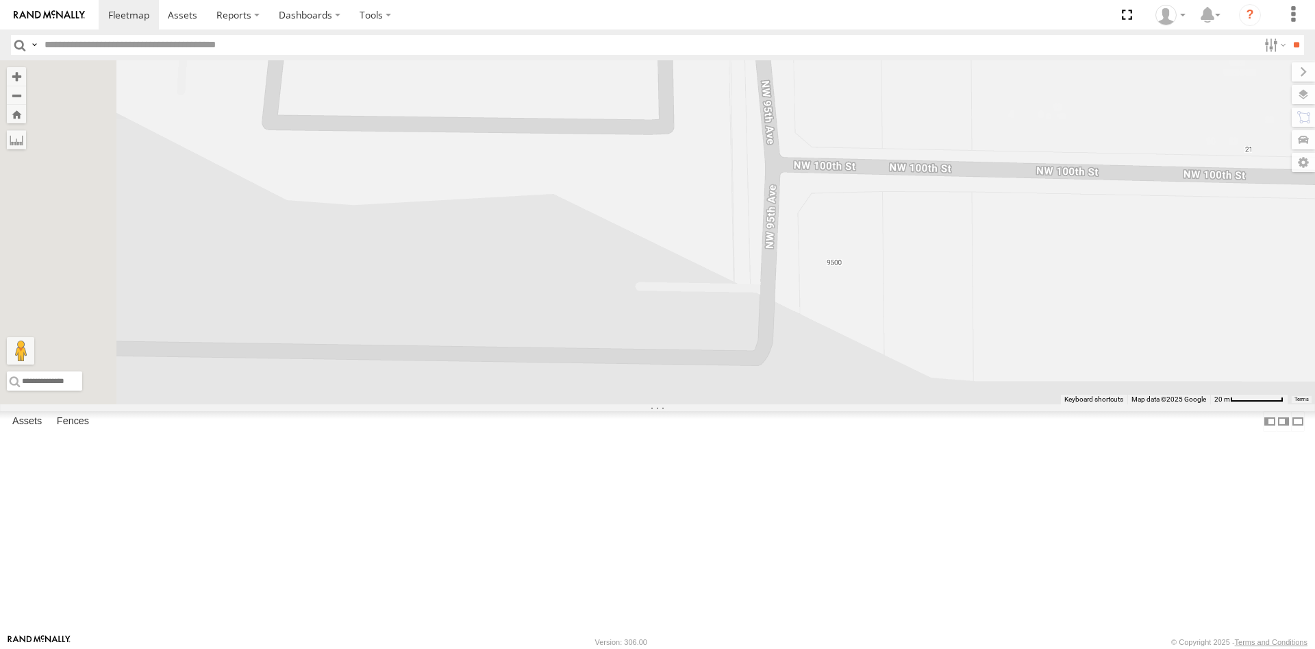
drag, startPoint x: 499, startPoint y: 396, endPoint x: 851, endPoint y: 355, distance: 354.3
click at [851, 355] on div "Returned to Barco Returned to [PERSON_NAME] Wrecked 71180 [PERSON_NAME] Returne…" at bounding box center [657, 232] width 1315 height 344
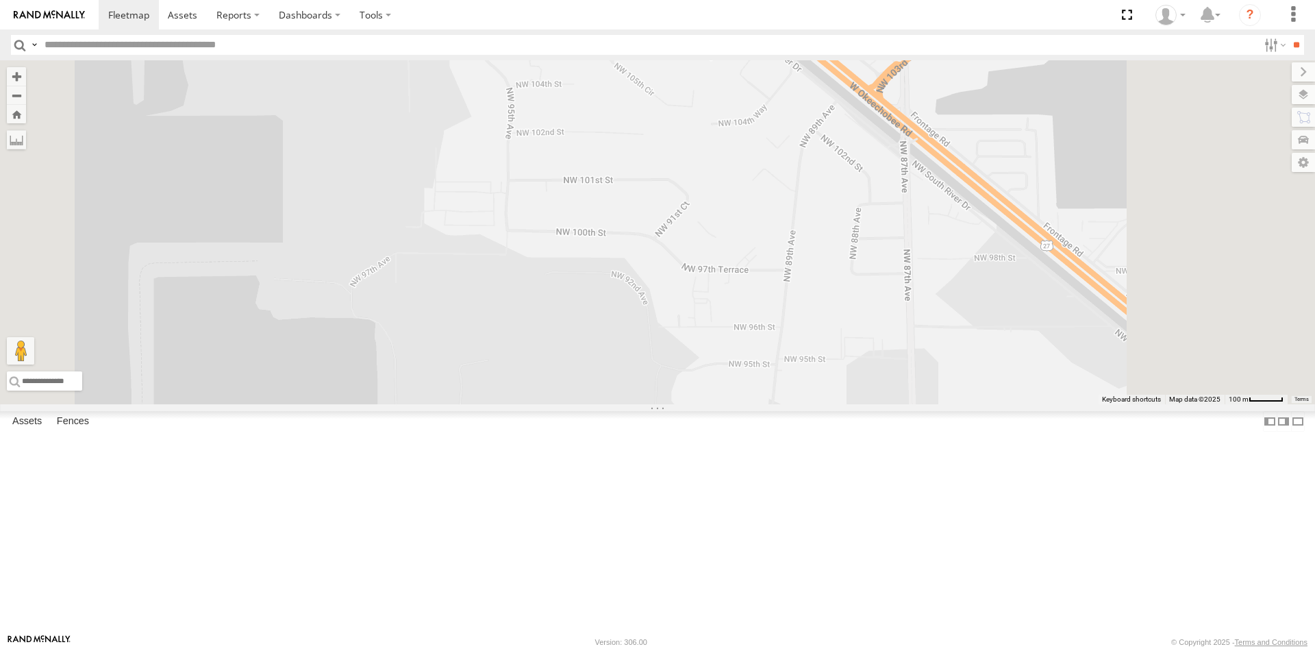
drag, startPoint x: 1014, startPoint y: 386, endPoint x: 529, endPoint y: 284, distance: 494.8
click at [533, 286] on div "Returned to Barco Returned to [PERSON_NAME] Wrecked 71180 [PERSON_NAME] Returne…" at bounding box center [657, 232] width 1315 height 344
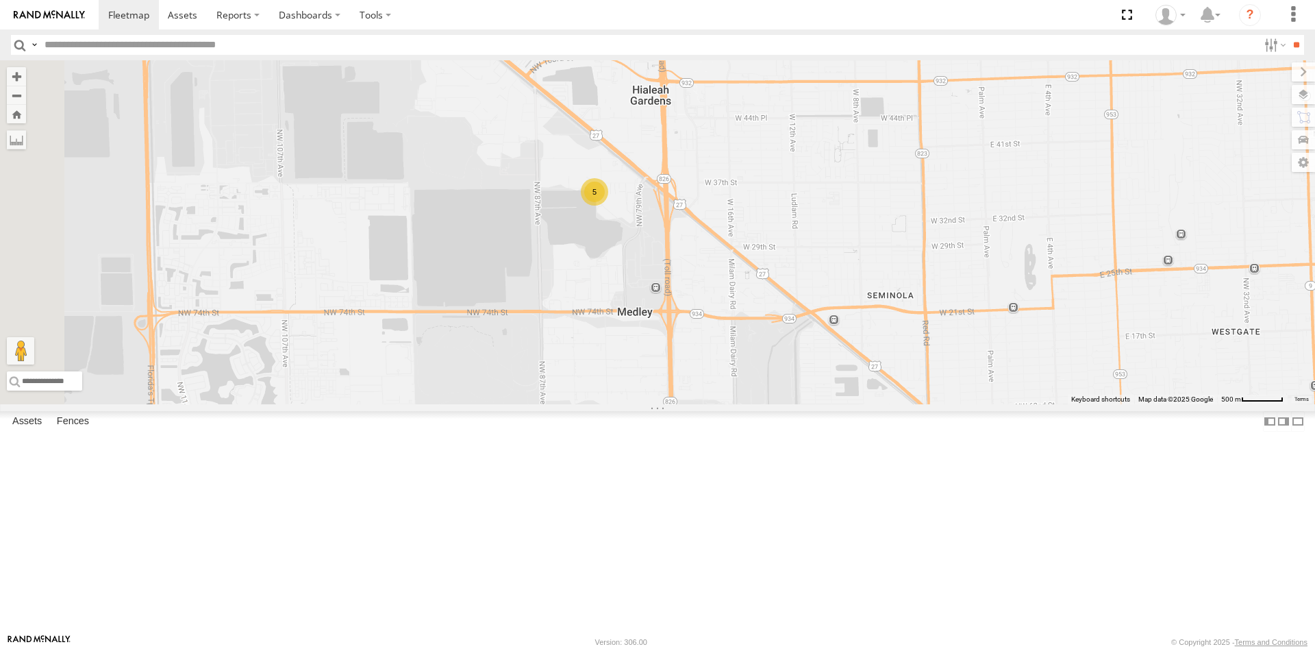
drag, startPoint x: 620, startPoint y: 363, endPoint x: 853, endPoint y: 373, distance: 233.7
click at [852, 373] on div "Returned to Barco Returned to [PERSON_NAME] Wrecked 71180 [PERSON_NAME] Returne…" at bounding box center [657, 232] width 1315 height 344
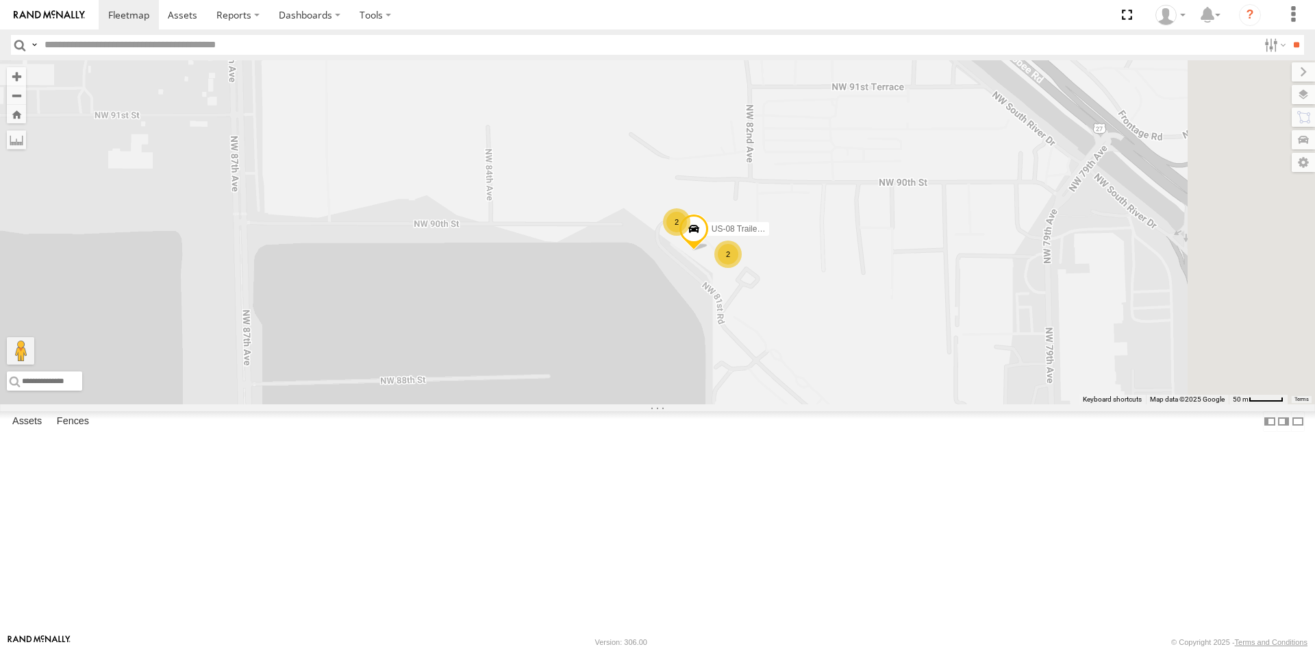
drag, startPoint x: 869, startPoint y: 244, endPoint x: 772, endPoint y: 560, distance: 330.8
click at [774, 404] on div "Returned to Barco Returned to Barco [PERSON_NAME] Wrecked 71180 [PERSON_NAME] R…" at bounding box center [657, 232] width 1315 height 344
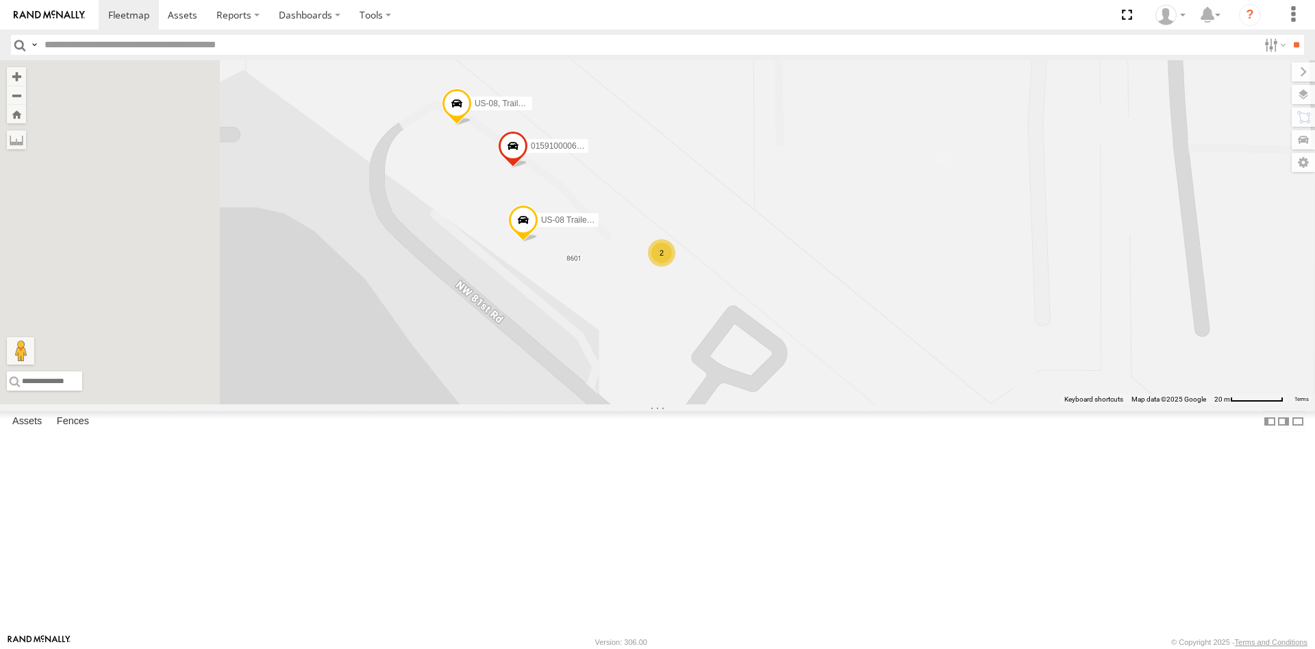
drag, startPoint x: 848, startPoint y: 511, endPoint x: 1027, endPoint y: 379, distance: 221.9
click at [1027, 379] on div "Returned to Barco Returned to [PERSON_NAME] Wrecked 71180 [PERSON_NAME] Returne…" at bounding box center [657, 232] width 1315 height 344
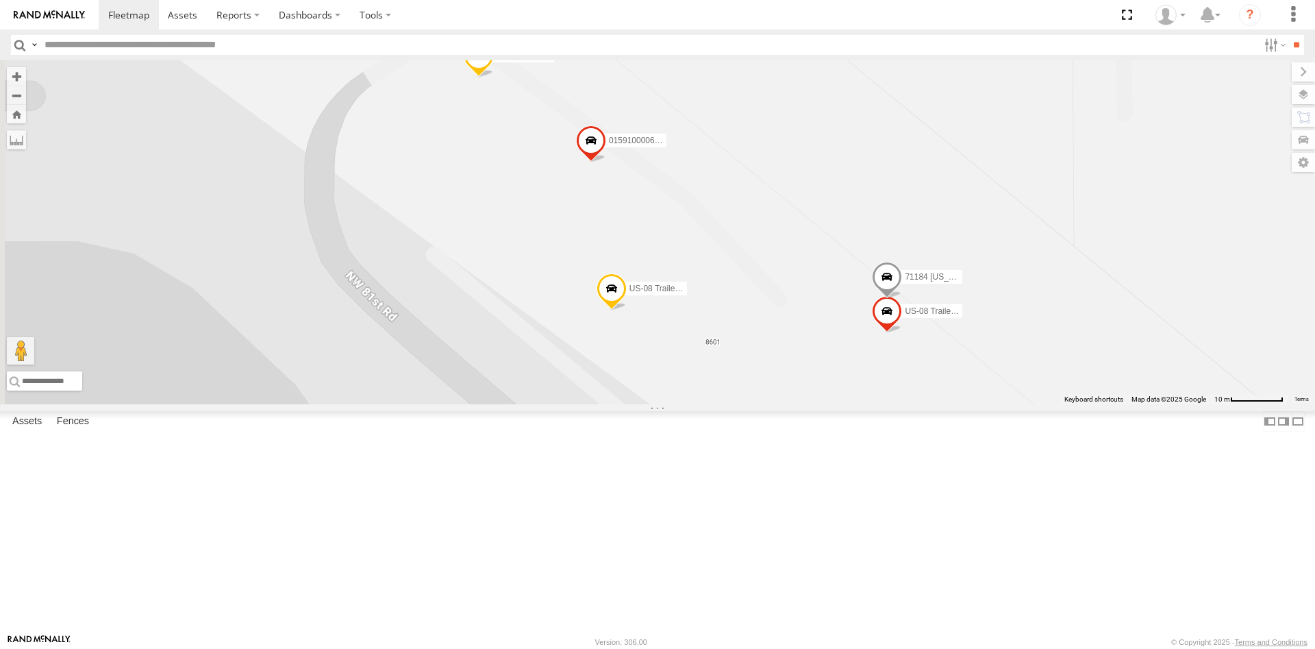
drag, startPoint x: 561, startPoint y: 313, endPoint x: 838, endPoint y: 444, distance: 306.7
click at [838, 404] on div "Returned to Barco Returned to [PERSON_NAME] Wrecked 71180 [PERSON_NAME] Returne…" at bounding box center [657, 232] width 1315 height 344
